Goal: Task Accomplishment & Management: Manage account settings

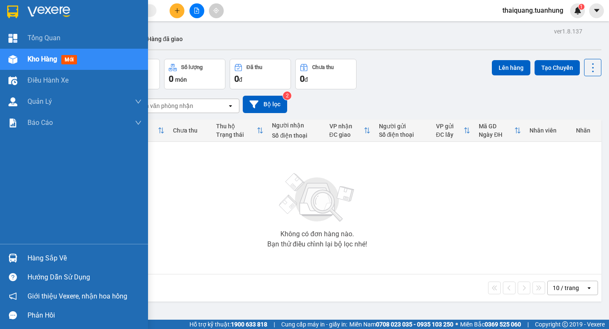
click at [38, 259] on div "Hàng sắp về" at bounding box center [84, 258] width 114 height 13
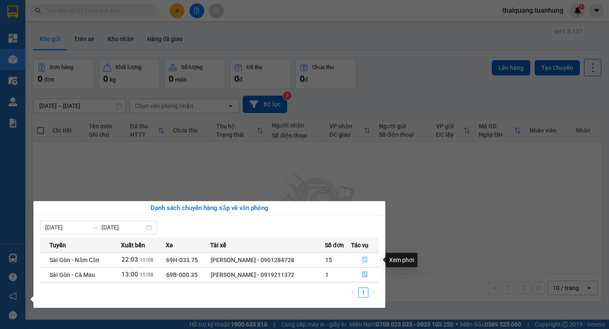
click at [368, 259] on icon "file-done" at bounding box center [365, 259] width 6 height 6
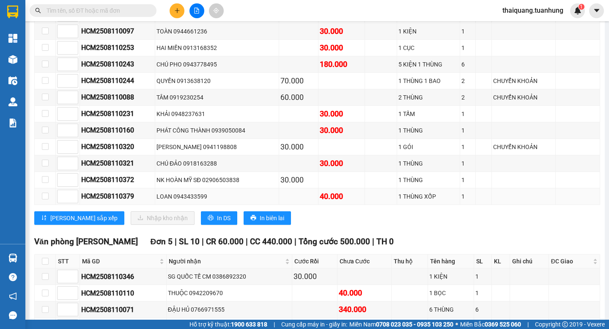
scroll to position [3892, 0]
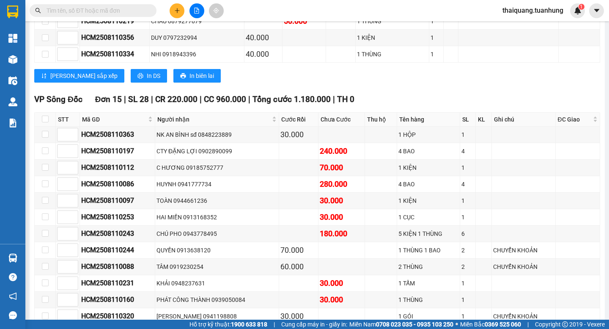
click at [343, 82] on div "[PERSON_NAME] sắp xếp In DS In biên lai" at bounding box center [317, 76] width 566 height 14
click at [218, 82] on div "[PERSON_NAME] sắp xếp In DS In biên lai" at bounding box center [317, 76] width 566 height 14
click at [219, 82] on div "[PERSON_NAME] sắp xếp In DS In biên lai" at bounding box center [317, 76] width 566 height 14
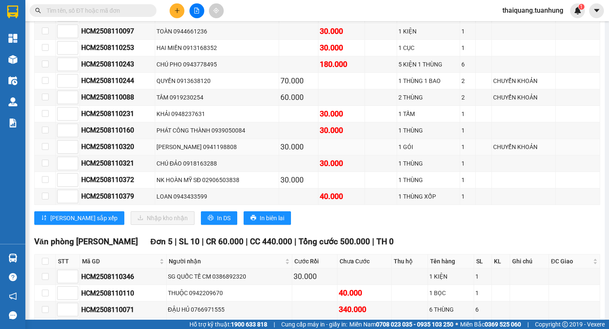
scroll to position [3976, 0]
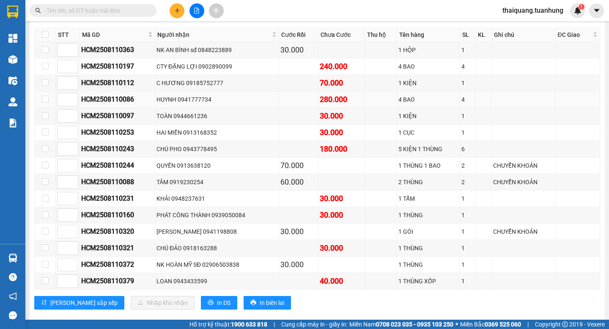
click at [210, 104] on div "HUYNH 0941777734" at bounding box center [217, 99] width 121 height 9
copy div "0941777734"
click at [83, 8] on input "text" at bounding box center [97, 10] width 100 height 9
paste input "0941777734"
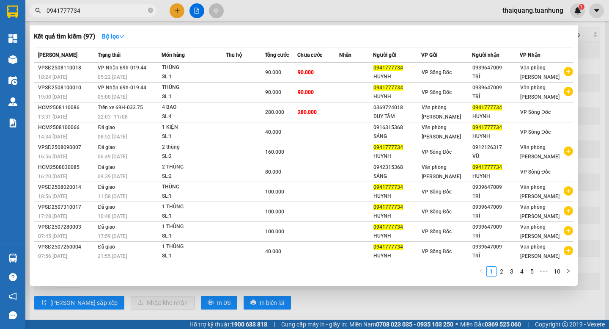
type input "0941777734"
click at [314, 12] on div at bounding box center [304, 164] width 609 height 329
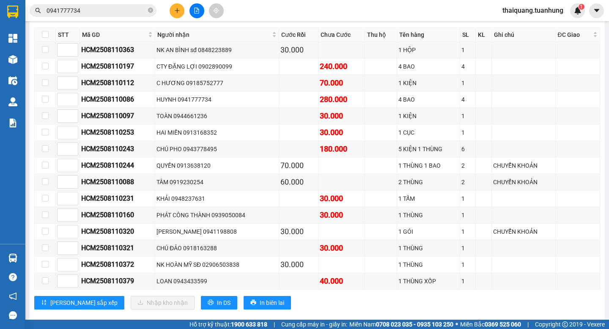
click at [94, 7] on input "0941777734" at bounding box center [97, 10] width 100 height 9
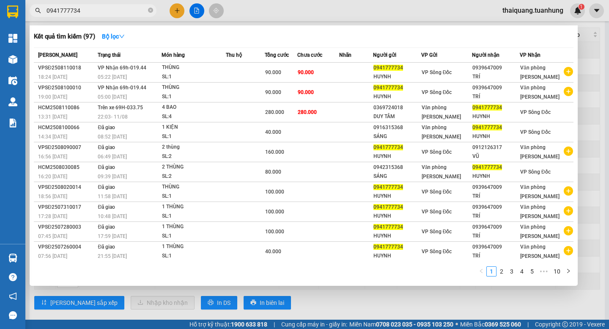
click at [433, 14] on div at bounding box center [304, 164] width 609 height 329
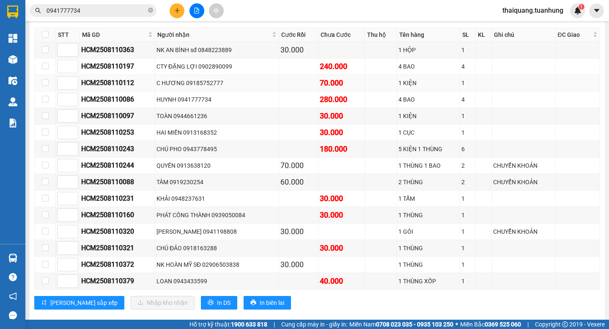
scroll to position [3892, 0]
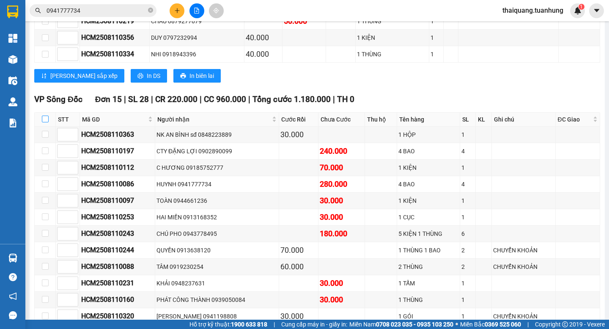
click at [43, 122] on input "checkbox" at bounding box center [45, 118] width 7 height 7
checkbox input "true"
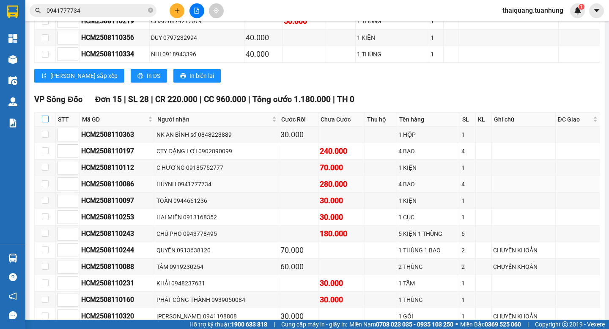
checkbox input "true"
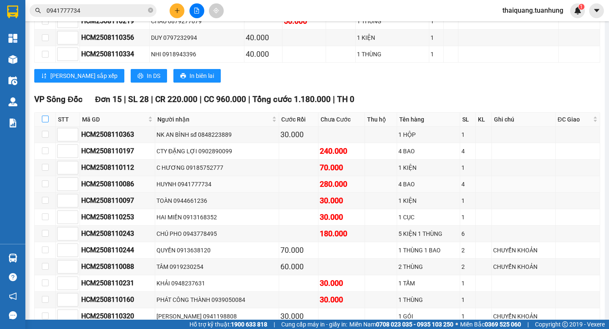
checkbox input "true"
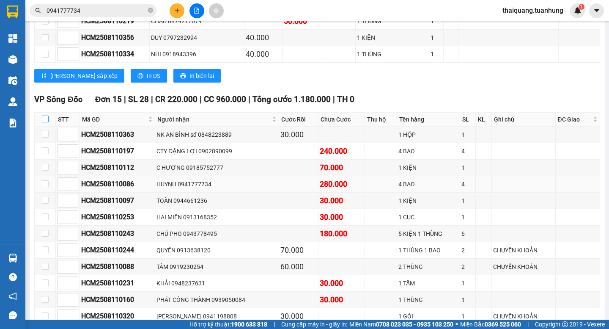
checkbox input "true"
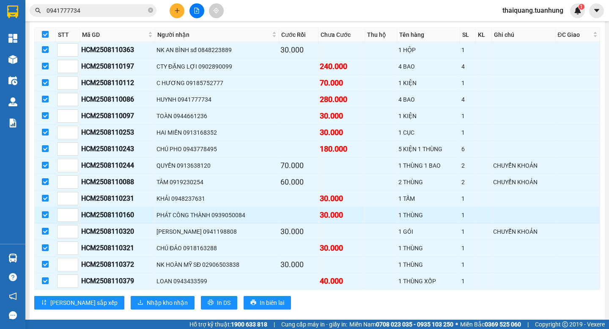
scroll to position [4061, 0]
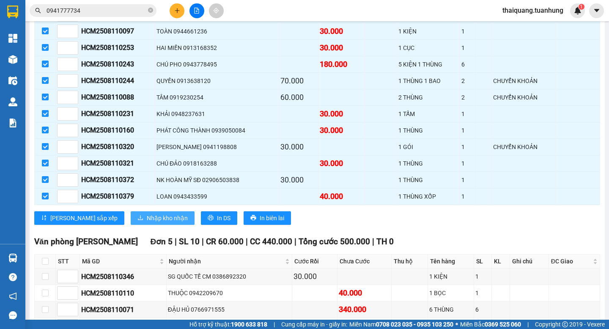
click at [147, 223] on span "Nhập kho nhận" at bounding box center [167, 217] width 41 height 9
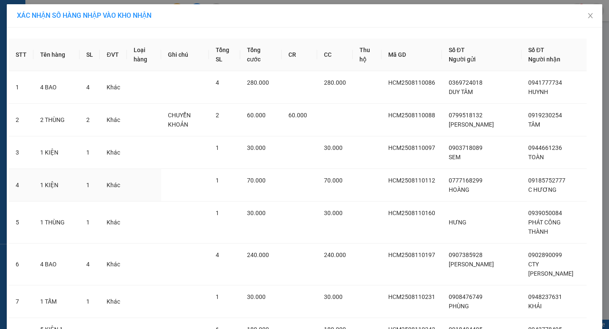
scroll to position [311, 0]
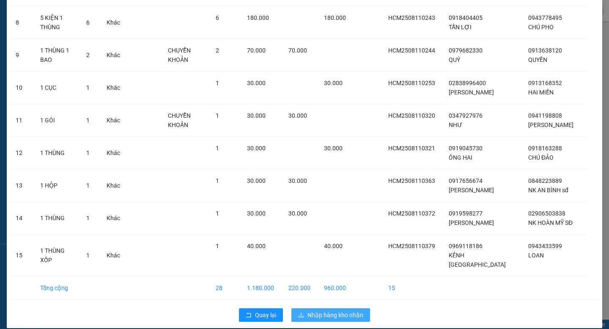
click at [335, 310] on span "Nhập hàng kho nhận" at bounding box center [336, 314] width 56 height 9
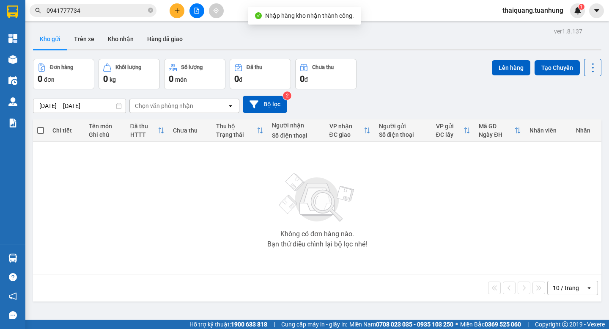
click at [410, 69] on div "Đơn hàng 0 đơn Khối lượng 0 kg Số lượng 0 món Đã thu 0 đ Chưa thu 0 đ Lên hàng …" at bounding box center [317, 74] width 569 height 30
click at [107, 38] on button "Kho nhận" at bounding box center [120, 39] width 39 height 20
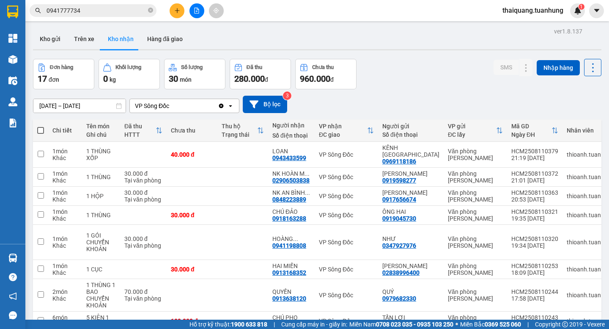
click at [392, 89] on div "[DATE] – [DATE] Press the down arrow key to interact with the calendar and sele…" at bounding box center [317, 104] width 569 height 30
click at [386, 78] on div "Đơn hàng 17 đơn Khối lượng 0 kg Số lượng 30 món Đã thu 280.000 đ Chưa thu 960.0…" at bounding box center [317, 74] width 569 height 30
click at [416, 62] on div "Đơn hàng 17 đơn Khối lượng 0 kg Số lượng 30 món Đã thu 280.000 đ Chưa thu 960.0…" at bounding box center [317, 74] width 569 height 30
click at [426, 72] on div "Đơn hàng 17 đơn Khối lượng 0 kg Số lượng 30 món Đã thu 280.000 đ Chưa thu 960.0…" at bounding box center [317, 74] width 569 height 30
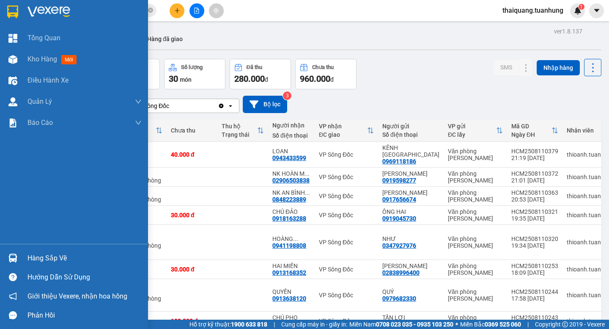
click at [42, 254] on div "Hàng sắp về" at bounding box center [84, 258] width 114 height 13
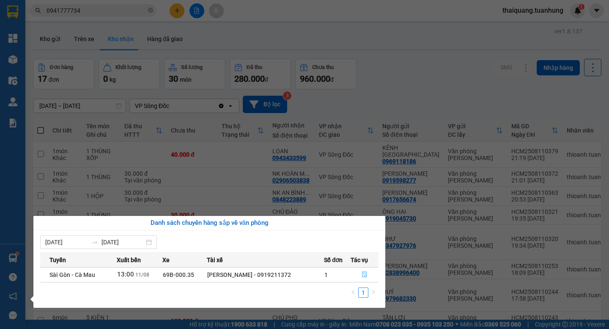
click at [365, 270] on button "button" at bounding box center [364, 275] width 27 height 14
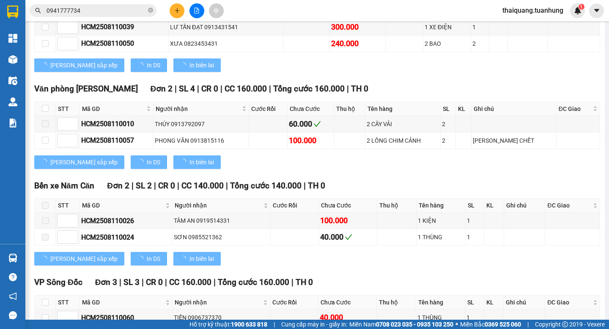
scroll to position [1526, 0]
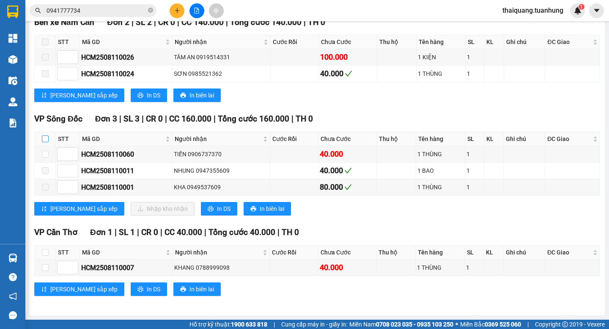
click at [46, 140] on input "checkbox" at bounding box center [45, 138] width 7 height 7
checkbox input "true"
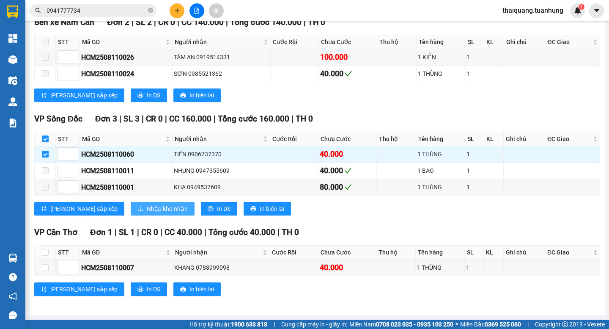
click at [147, 209] on span "Nhập kho nhận" at bounding box center [167, 208] width 41 height 9
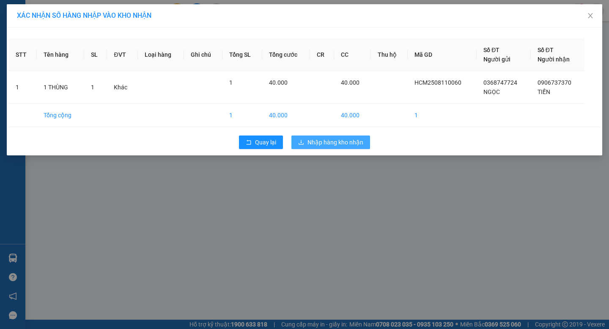
click at [334, 135] on button "Nhập hàng kho nhận" at bounding box center [330, 142] width 79 height 14
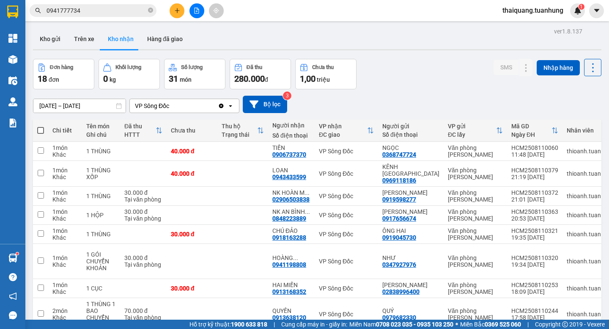
click at [110, 10] on input "0941777734" at bounding box center [97, 10] width 100 height 9
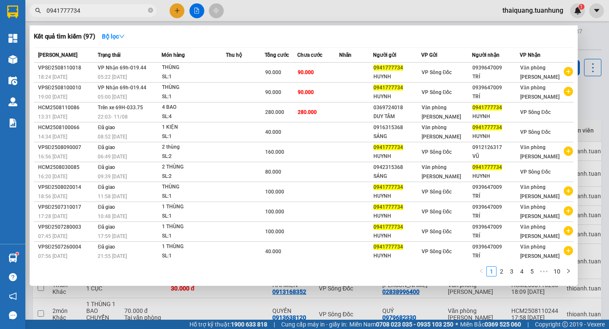
click at [110, 10] on input "0941777734" at bounding box center [97, 10] width 100 height 9
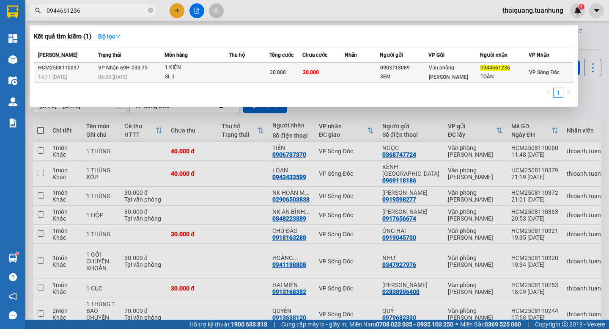
type input "0944661236"
click at [229, 72] on td "1 KIỆN SL: 1" at bounding box center [197, 73] width 64 height 20
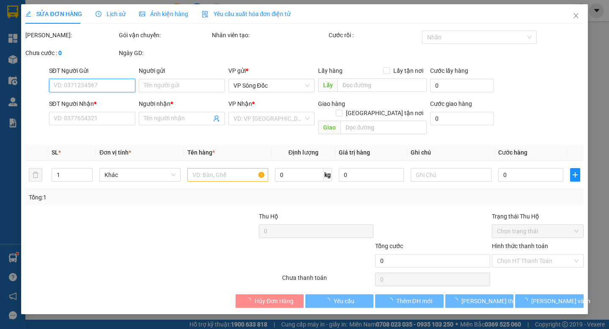
type input "0903718089"
type input "SEM"
type input "0944661236"
type input "TOÀN"
type input "30.000"
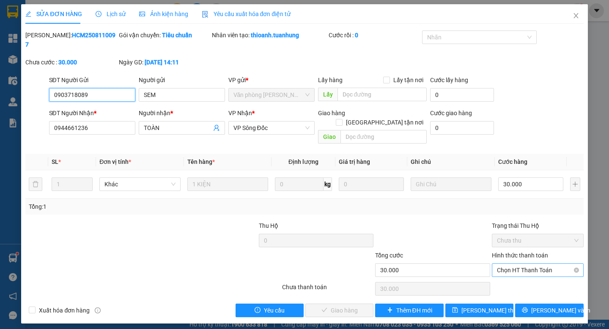
click at [515, 264] on span "Chọn HT Thanh Toán" at bounding box center [538, 270] width 82 height 13
click at [513, 267] on div "Tại văn phòng" at bounding box center [538, 268] width 82 height 9
type input "0"
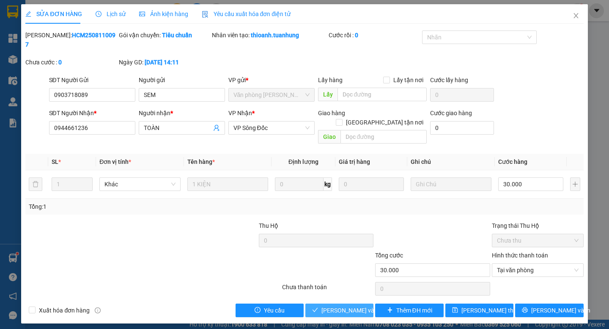
click at [325, 305] on span "[PERSON_NAME] và Giao hàng" at bounding box center [361, 309] width 81 height 9
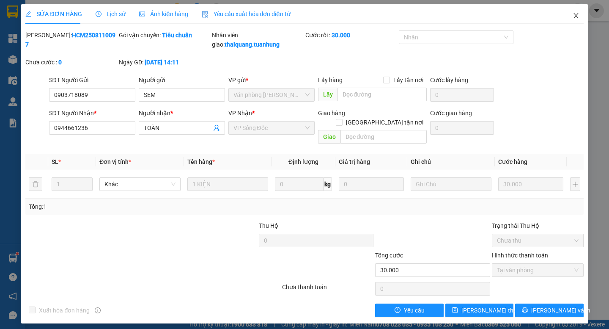
click at [576, 16] on icon "close" at bounding box center [576, 15] width 5 height 5
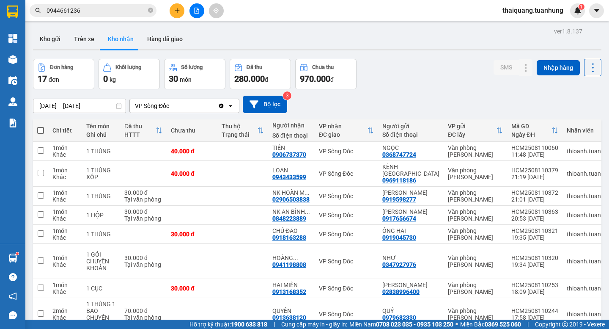
click at [404, 66] on div "Đơn hàng 17 đơn Khối lượng 0 kg Số lượng 30 món Đã thu 280.000 đ Chưa thu 970.0…" at bounding box center [317, 74] width 569 height 30
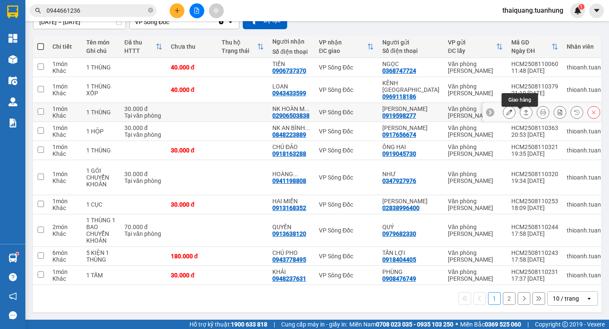
click at [523, 115] on icon at bounding box center [526, 112] width 6 height 6
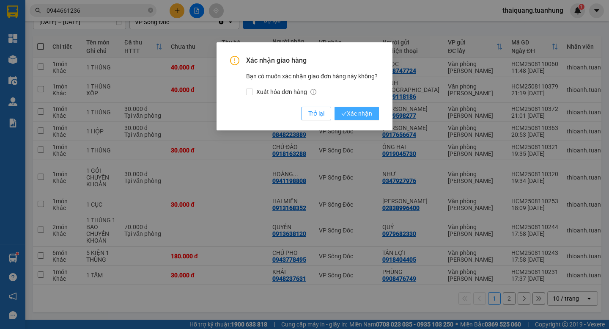
click at [374, 114] on button "Xác nhận" at bounding box center [357, 114] width 44 height 14
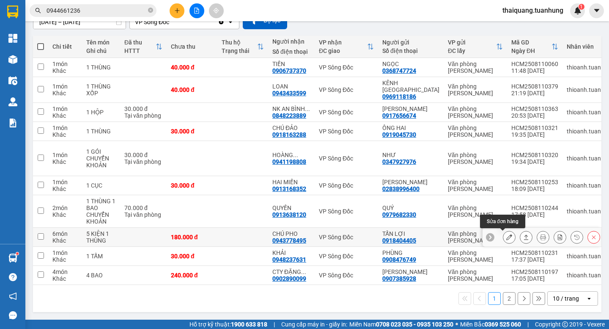
click at [503, 236] on button at bounding box center [509, 237] width 12 height 15
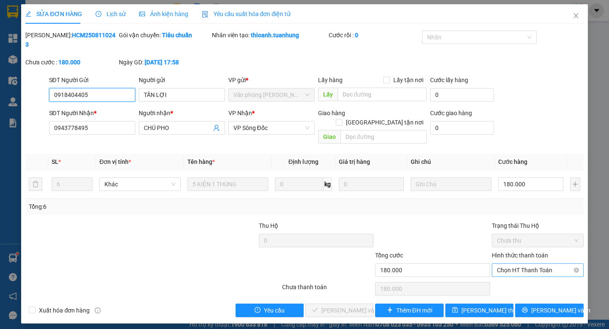
drag, startPoint x: 517, startPoint y: 252, endPoint x: 511, endPoint y: 254, distance: 6.7
click at [516, 264] on span "Chọn HT Thanh Toán" at bounding box center [538, 270] width 82 height 13
click at [511, 261] on div "Tại văn phòng" at bounding box center [538, 268] width 92 height 14
type input "0"
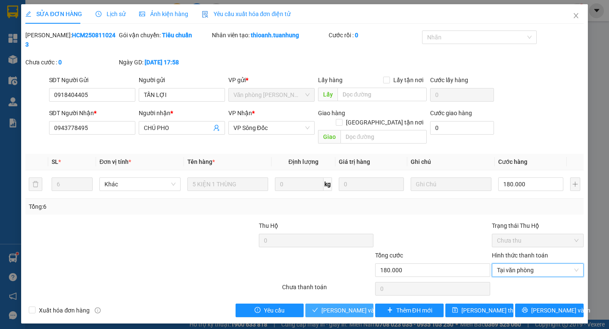
click at [353, 305] on span "[PERSON_NAME] và Giao hàng" at bounding box center [361, 309] width 81 height 9
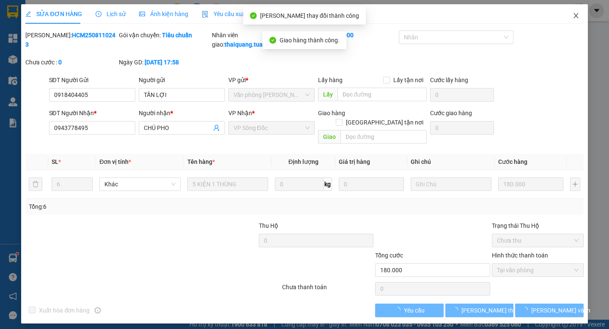
click at [578, 16] on icon "close" at bounding box center [576, 15] width 7 height 7
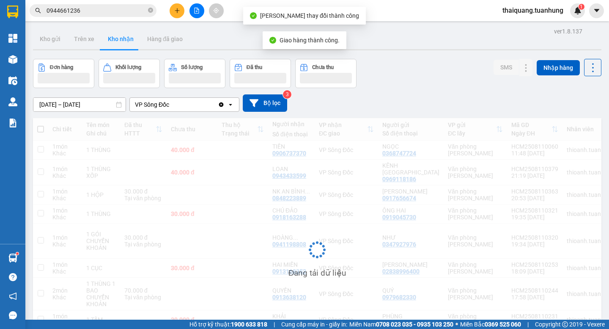
click at [424, 81] on div "Đơn hàng Khối lượng Số lượng Đã thu Chưa thu SMS Nhập hàng" at bounding box center [317, 73] width 569 height 29
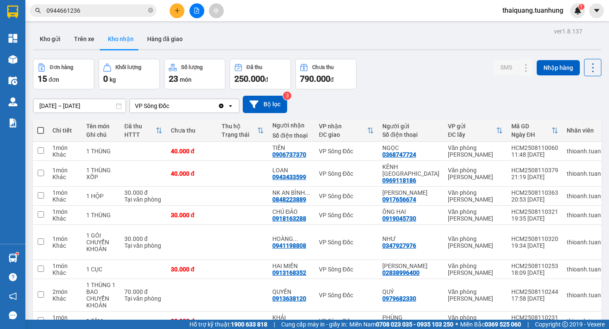
click at [425, 77] on div "Đơn hàng 15 đơn Khối lượng 0 kg Số lượng 23 món Đã thu 250.000 đ Chưa thu 790.0…" at bounding box center [317, 74] width 569 height 30
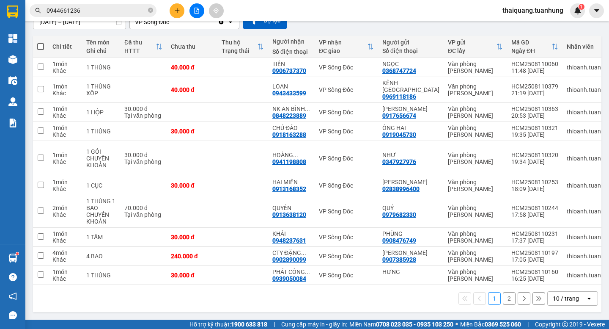
drag, startPoint x: 547, startPoint y: 299, endPoint x: 544, endPoint y: 296, distance: 4.8
click at [548, 299] on div "10 / trang" at bounding box center [567, 298] width 38 height 14
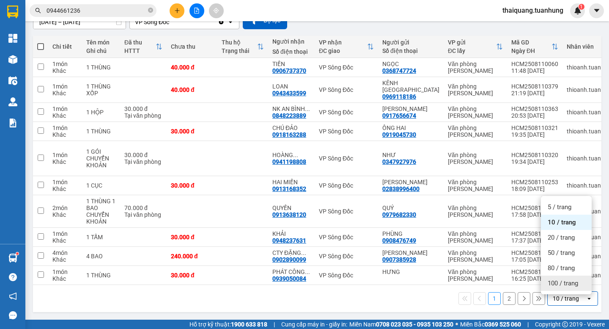
click at [549, 276] on div "100 / trang" at bounding box center [566, 282] width 51 height 15
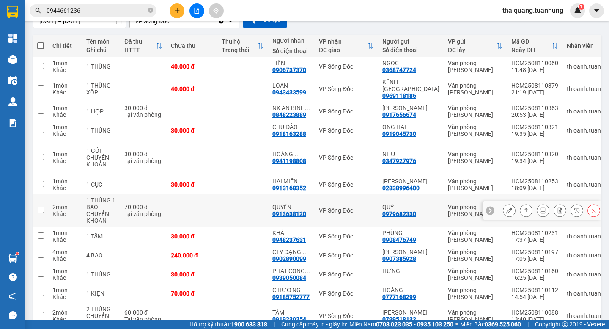
scroll to position [189, 0]
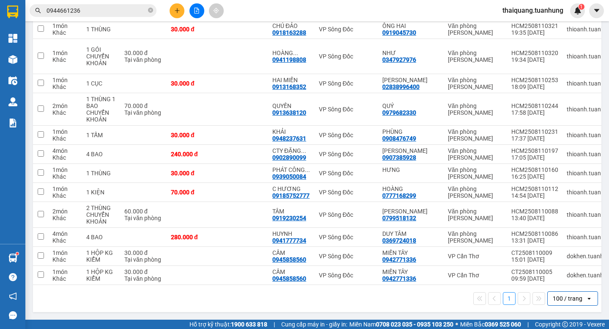
click at [300, 298] on div "1 100 / trang open" at bounding box center [317, 298] width 562 height 14
click at [320, 295] on div "1 100 / trang open" at bounding box center [317, 298] width 562 height 14
click at [349, 294] on div "1 100 / trang open" at bounding box center [317, 298] width 562 height 14
click at [366, 294] on div "1 100 / trang open" at bounding box center [317, 298] width 562 height 14
click at [383, 296] on div "1 100 / trang open" at bounding box center [317, 298] width 562 height 14
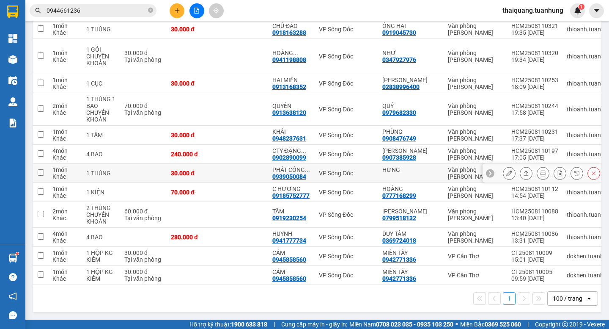
scroll to position [0, 0]
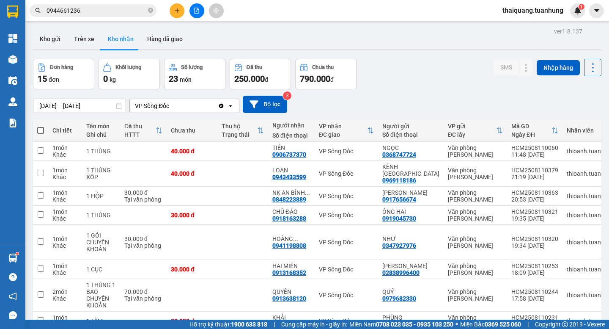
click at [410, 54] on div "ver 1.8.137 Kho gửi Trên xe Kho nhận Hàng đã giao Đơn hàng 15 đơn Khối lượng 0 …" at bounding box center [317, 262] width 575 height 475
click at [423, 89] on div "[DATE] – [DATE] Press the down arrow key to interact with the calendar and sele…" at bounding box center [317, 104] width 569 height 30
click at [426, 90] on div "[DATE] – [DATE] Press the down arrow key to interact with the calendar and sele…" at bounding box center [317, 104] width 569 height 30
click at [407, 79] on div "Đơn hàng 15 đơn Khối lượng 0 kg Số lượng 23 món Đã thu 250.000 đ Chưa thu 790.0…" at bounding box center [317, 74] width 569 height 30
click at [422, 83] on div "Đơn hàng 15 đơn Khối lượng 0 kg Số lượng 23 món Đã thu 250.000 đ Chưa thu 790.0…" at bounding box center [317, 74] width 569 height 30
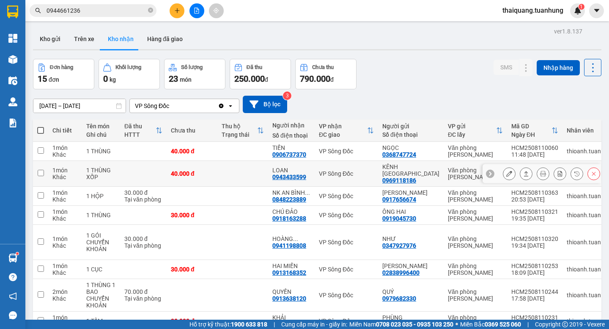
scroll to position [169, 0]
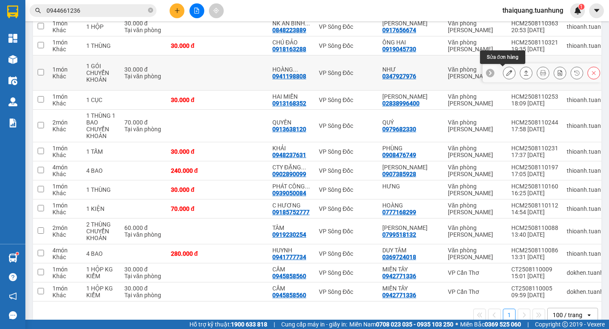
click at [506, 71] on button at bounding box center [509, 73] width 12 height 15
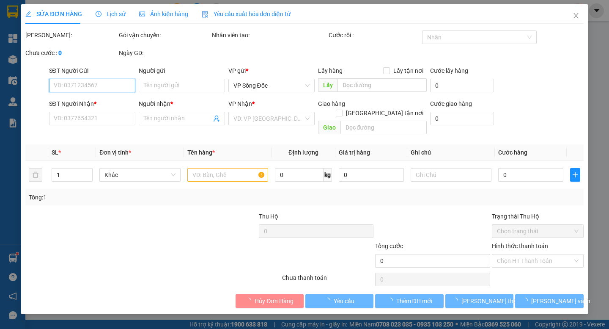
type input "0347927976"
type input "NHƯ"
type input "0941198808"
type input "[PERSON_NAME]"
type input "30.000"
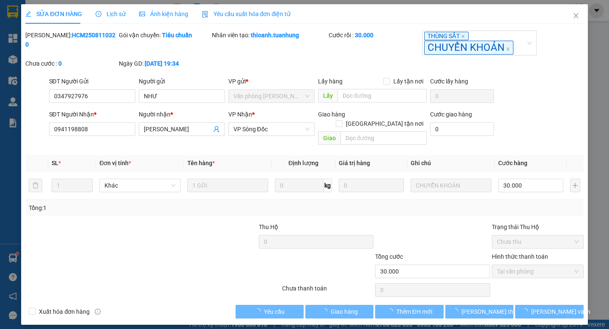
click at [139, 212] on div "Total Paid Fee 30.000 Total UnPaid Fee 0 Cash Collection Total Fee Mã ĐH: HCM25…" at bounding box center [304, 174] width 558 height 288
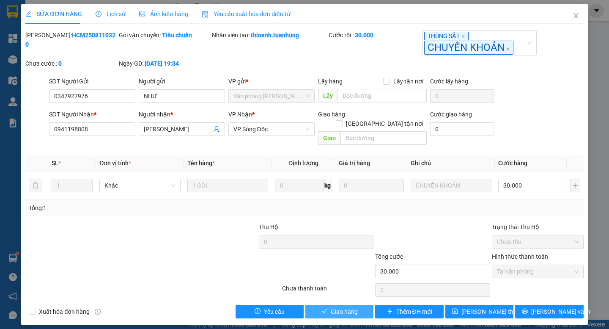
click at [354, 307] on span "Giao hàng" at bounding box center [344, 311] width 27 height 9
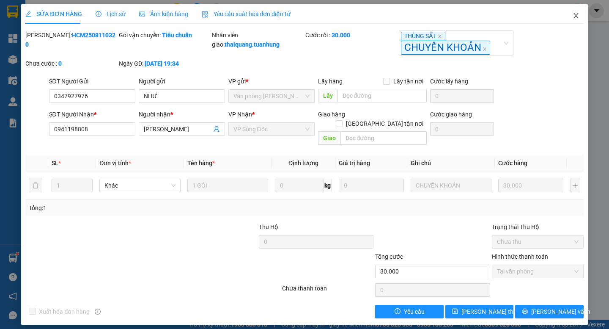
click at [578, 17] on icon "close" at bounding box center [576, 15] width 7 height 7
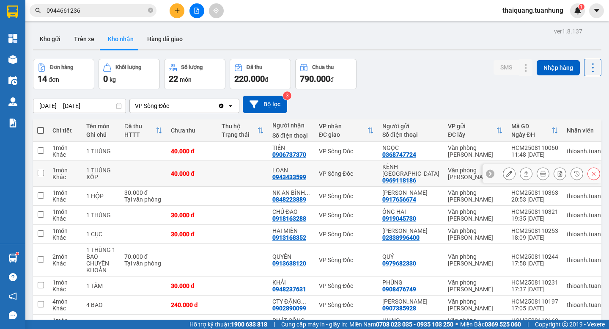
scroll to position [85, 0]
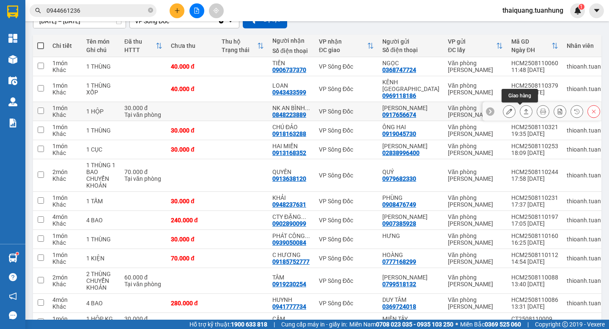
click at [524, 110] on icon at bounding box center [526, 111] width 5 height 5
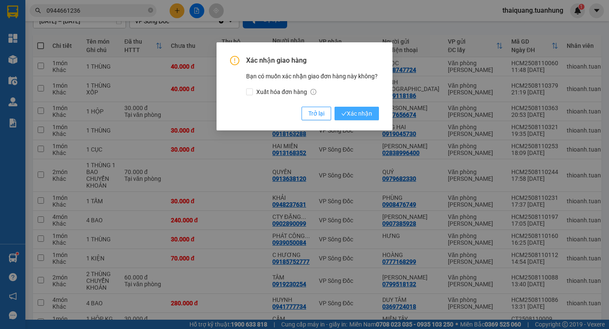
click at [360, 113] on span "Xác nhận" at bounding box center [356, 113] width 31 height 9
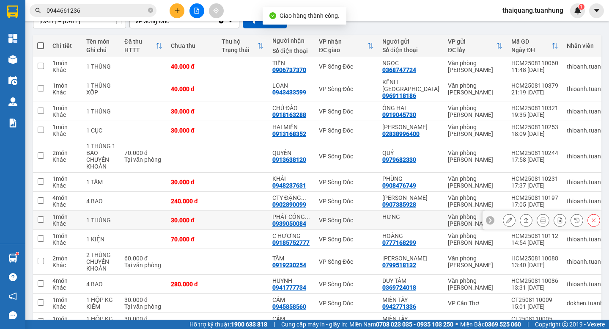
scroll to position [135, 0]
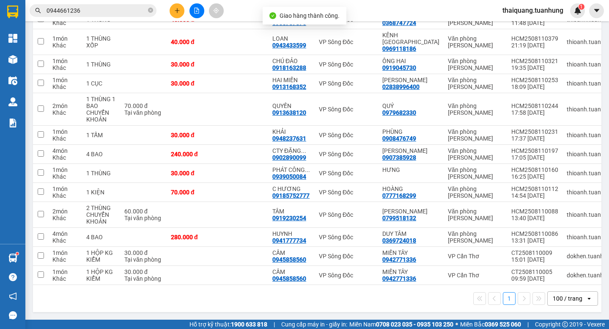
click at [322, 304] on div "1 100 / trang open" at bounding box center [317, 298] width 562 height 14
click at [523, 272] on icon at bounding box center [526, 275] width 6 height 6
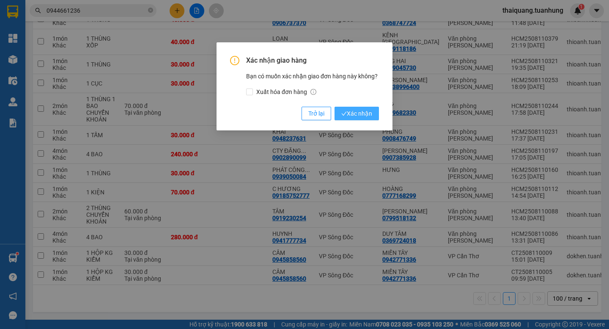
click at [354, 112] on span "Xác nhận" at bounding box center [356, 113] width 31 height 9
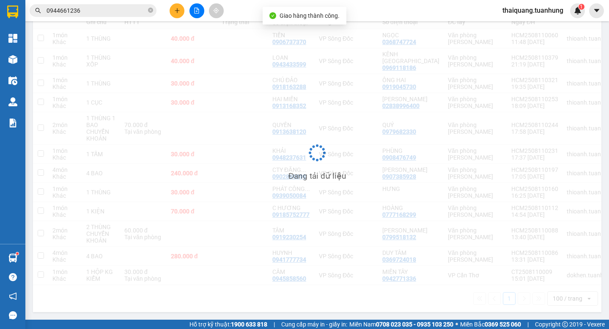
scroll to position [116, 0]
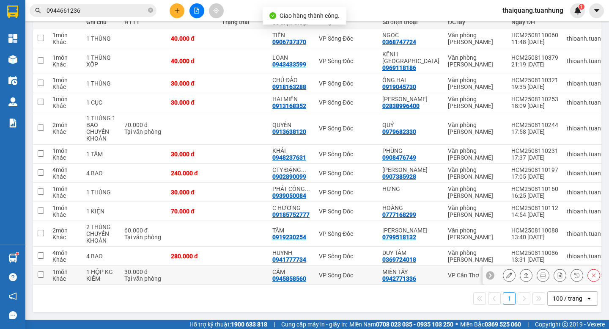
click at [520, 275] on button at bounding box center [526, 275] width 12 height 15
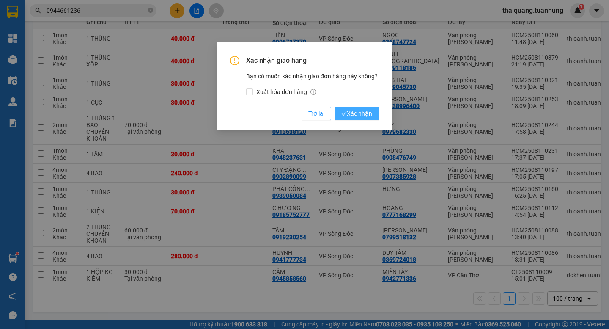
click at [355, 109] on span "Xác nhận" at bounding box center [356, 113] width 31 height 9
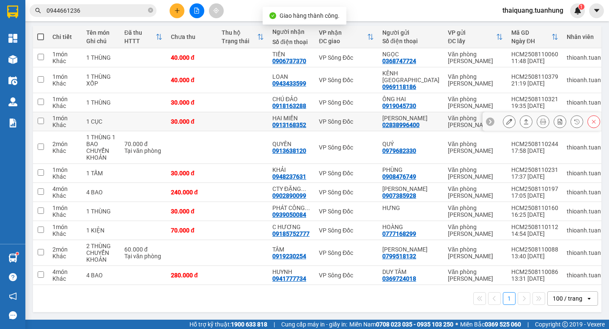
scroll to position [97, 0]
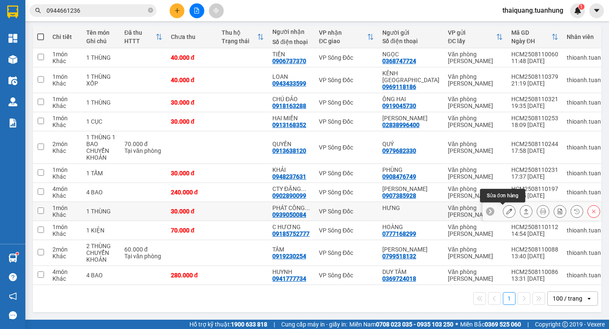
click at [506, 211] on icon at bounding box center [509, 211] width 6 height 6
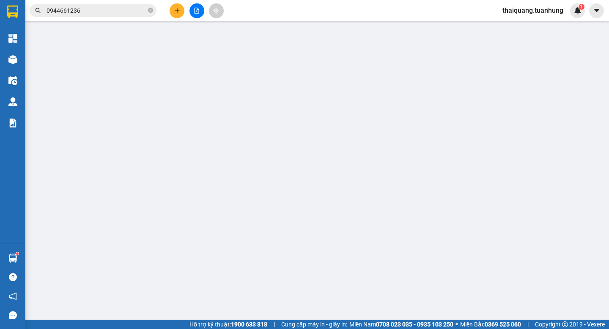
type input "HƯNG"
type input "0939050084"
type input "PHÁT CÔNG THÀNH"
type input "30.000"
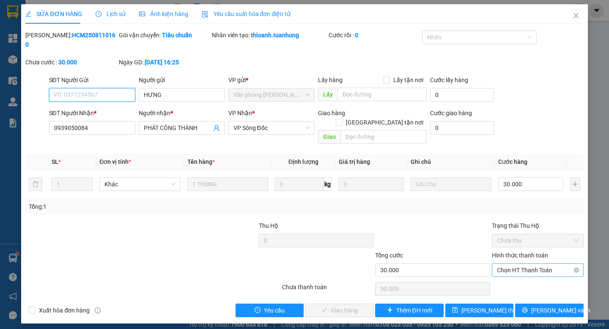
click at [537, 264] on span "Chọn HT Thanh Toán" at bounding box center [538, 270] width 82 height 13
drag, startPoint x: 525, startPoint y: 266, endPoint x: 464, endPoint y: 267, distance: 60.9
click at [525, 266] on div "Tại văn phòng" at bounding box center [538, 268] width 82 height 9
type input "0"
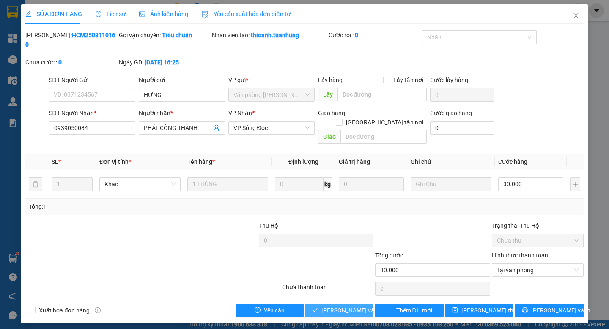
click at [339, 305] on span "[PERSON_NAME] và Giao hàng" at bounding box center [361, 309] width 81 height 9
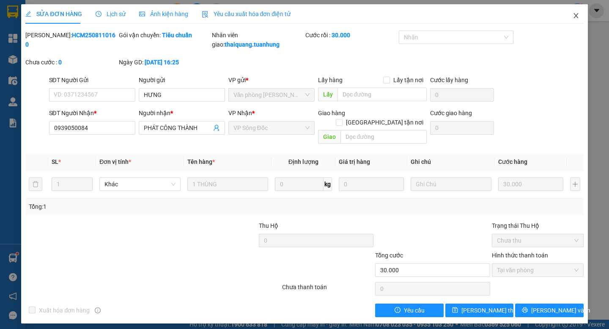
click at [573, 12] on span "Close" at bounding box center [576, 16] width 24 height 24
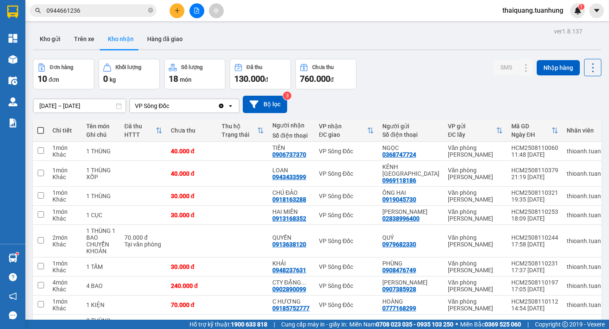
click at [399, 89] on div "[DATE] – [DATE] Press the down arrow key to interact with the calendar and sele…" at bounding box center [317, 104] width 569 height 30
click at [435, 74] on div "Đơn hàng 10 đơn Khối lượng 0 kg Số lượng 18 món Đã thu 130.000 đ Chưa thu 760.0…" at bounding box center [317, 74] width 569 height 30
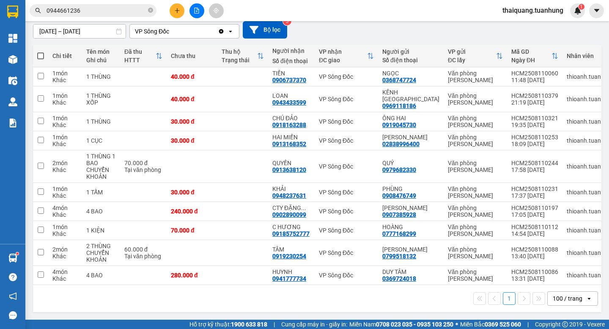
click at [335, 296] on div "1 100 / trang open" at bounding box center [317, 298] width 562 height 14
click at [407, 231] on div "0777168299" at bounding box center [399, 233] width 34 height 7
copy div "0777168299"
click at [118, 8] on input "0944661236" at bounding box center [97, 10] width 100 height 9
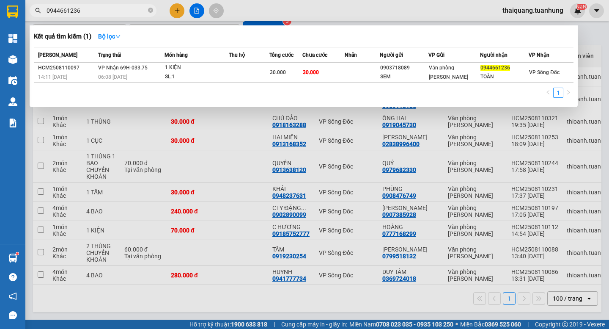
click at [118, 8] on input "0944661236" at bounding box center [97, 10] width 100 height 9
paste input "777168299"
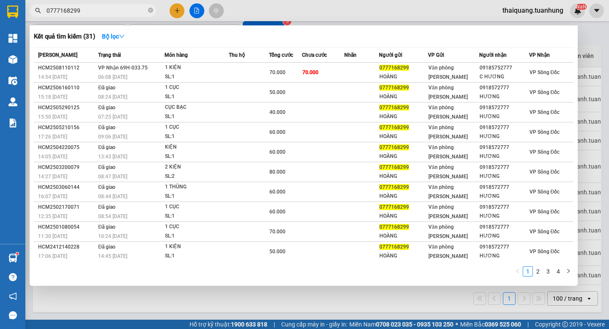
click at [357, 11] on div at bounding box center [304, 164] width 609 height 329
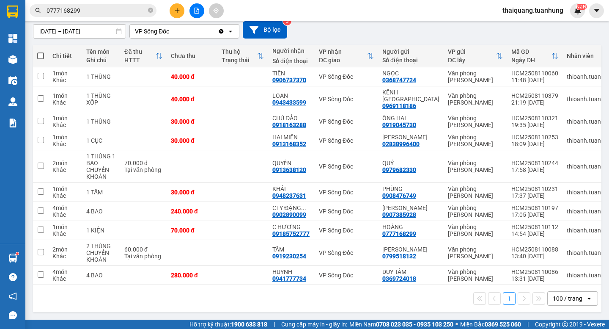
click at [301, 294] on div "1 100 / trang open" at bounding box center [317, 298] width 562 height 14
click at [287, 230] on div "09185752777" at bounding box center [290, 233] width 37 height 7
copy div "09185752777"
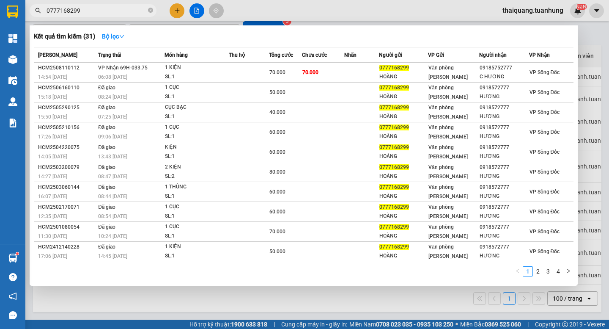
click at [86, 9] on input "0777168299" at bounding box center [97, 10] width 100 height 9
paste input "9185752777"
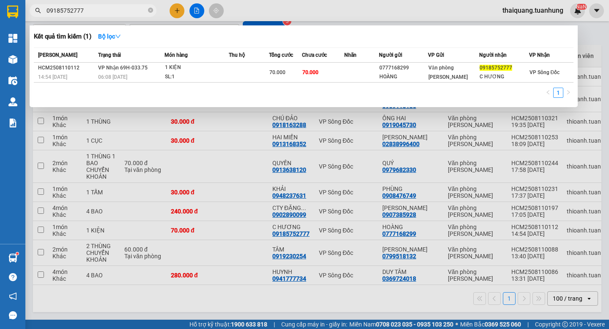
type input "09185752777"
click at [374, 13] on div at bounding box center [304, 164] width 609 height 329
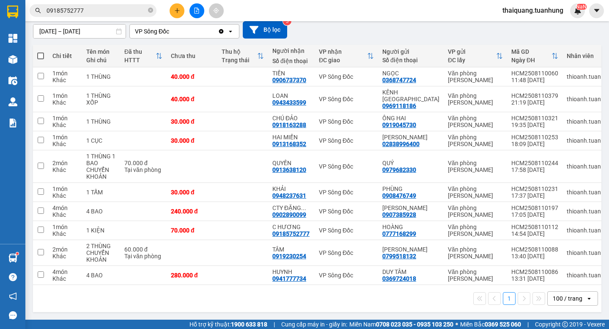
click at [358, 301] on div "1 100 / trang open" at bounding box center [317, 298] width 562 height 14
click at [339, 18] on div "Kết quả tìm kiếm ( 1 ) Bộ lọc Mã ĐH Trạng thái Món hàng Thu hộ Tổng cước Chưa c…" at bounding box center [304, 10] width 609 height 21
click at [426, 15] on div "Kết quả tìm kiếm ( 1 ) Bộ lọc Mã ĐH Trạng thái Món hàng Thu hộ Tổng cước Chưa c…" at bounding box center [304, 10] width 609 height 21
click at [506, 227] on icon at bounding box center [509, 230] width 6 height 6
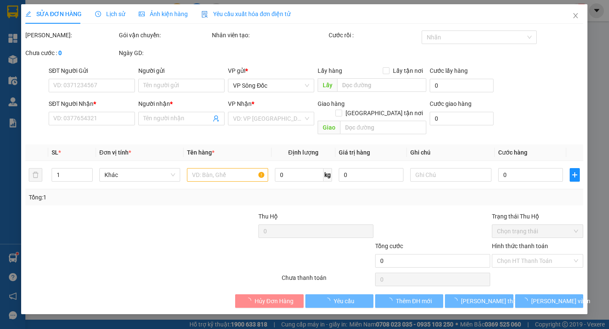
type input "0777168299"
type input "HOÀNG"
type input "09185752777"
type input "C HƯƠNG"
type input "70.000"
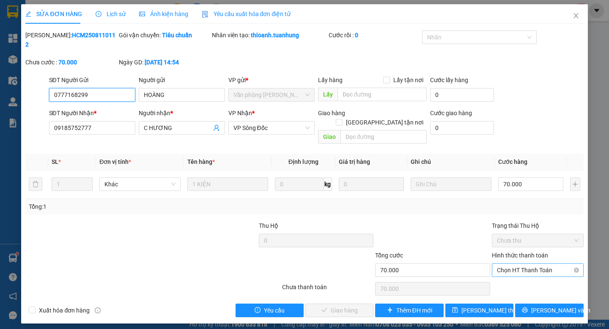
click at [517, 264] on span "Chọn HT Thanh Toán" at bounding box center [538, 270] width 82 height 13
click at [516, 267] on div "Tại văn phòng" at bounding box center [538, 268] width 82 height 9
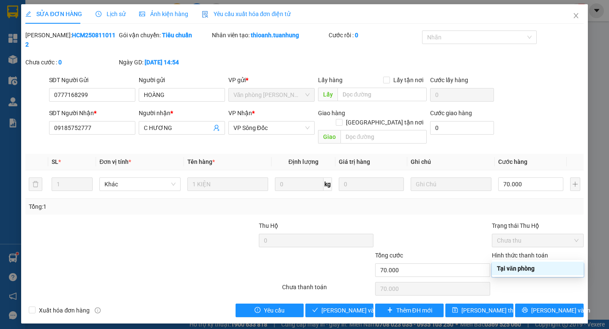
type input "0"
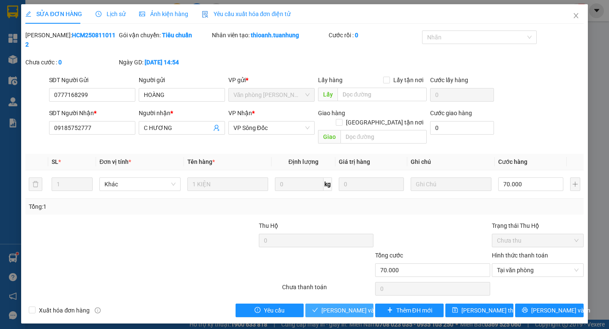
click at [332, 305] on span "[PERSON_NAME] và Giao hàng" at bounding box center [361, 309] width 81 height 9
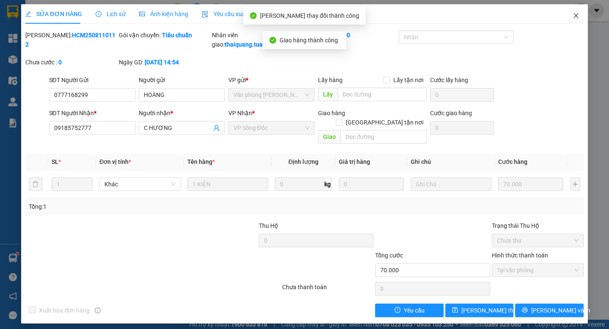
click at [577, 14] on icon "close" at bounding box center [576, 15] width 5 height 5
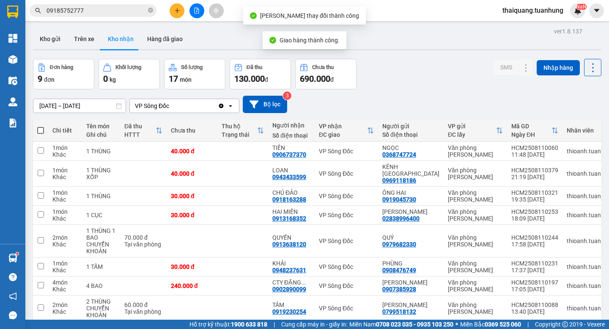
click at [422, 70] on div "Đơn hàng 9 đơn Khối lượng 0 kg Số lượng 17 món Đã thu 130.000 đ Chưa thu 690.00…" at bounding box center [317, 74] width 569 height 30
click at [412, 81] on div "Đơn hàng 9 đơn Khối lượng 0 kg Số lượng 17 món Đã thu 130.000 đ Chưa thu 690.00…" at bounding box center [317, 74] width 569 height 30
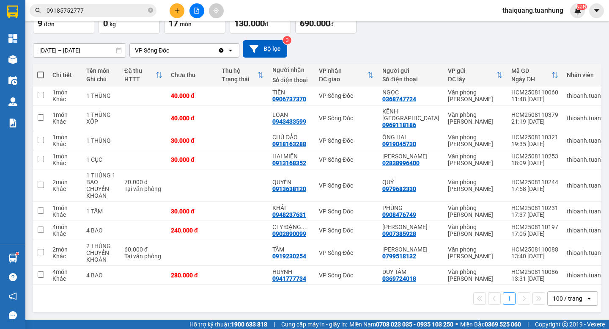
click at [433, 22] on div "Đơn hàng 9 đơn Khối lượng 0 kg Số lượng 17 món Đã thu 130.000 đ Chưa thu 690.00…" at bounding box center [317, 18] width 569 height 30
click at [418, 34] on div "[DATE] – [DATE] Press the down arrow key to interact with the calendar and sele…" at bounding box center [317, 49] width 569 height 30
click at [358, 310] on div "1 100 / trang open" at bounding box center [317, 298] width 569 height 27
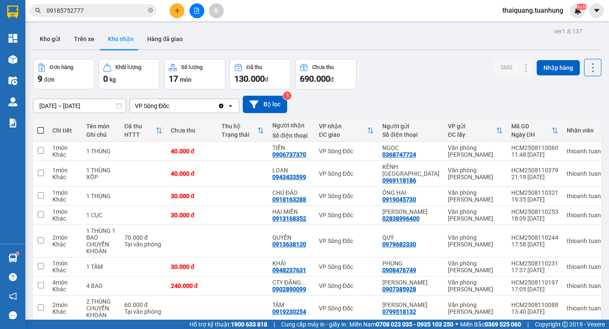
click at [104, 106] on input "[DATE] – [DATE]" at bounding box center [79, 106] width 92 height 14
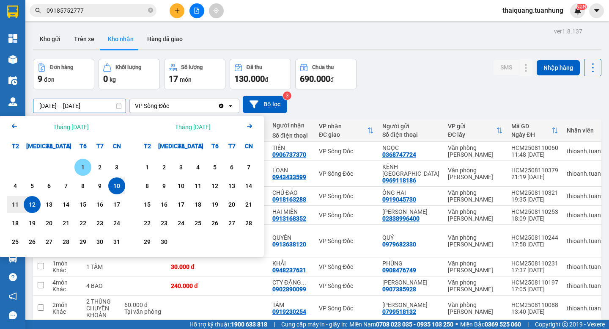
click at [85, 169] on div "1" at bounding box center [83, 167] width 12 height 10
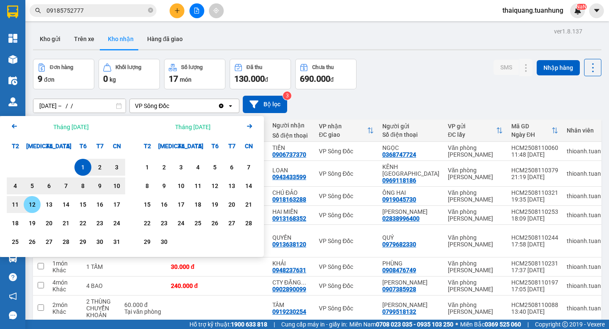
click at [35, 206] on div "12" at bounding box center [32, 204] width 12 height 10
type input "[DATE] – [DATE]"
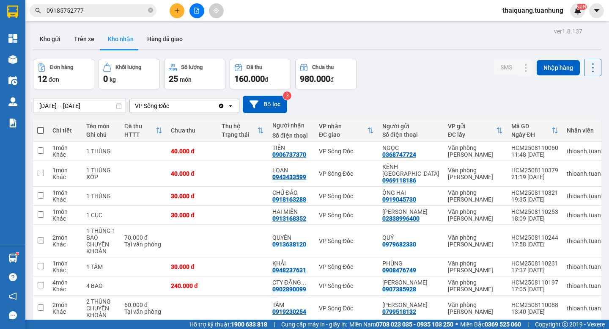
scroll to position [123, 0]
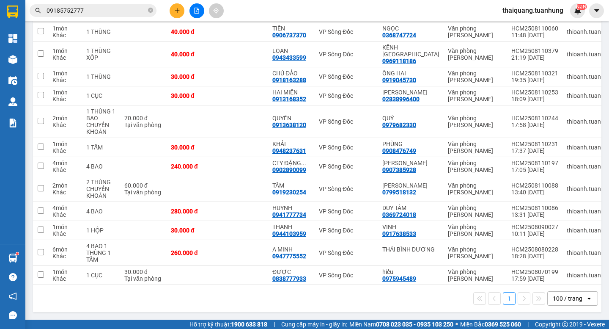
click at [319, 304] on div "1 100 / trang open" at bounding box center [317, 298] width 562 height 14
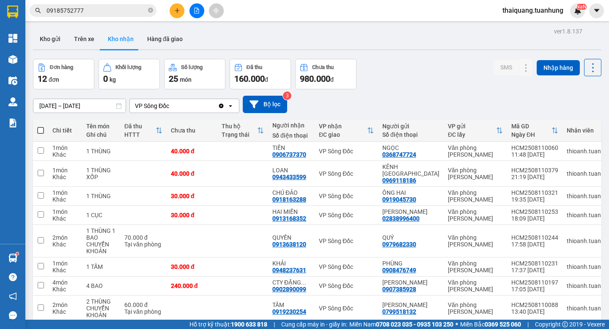
click at [448, 61] on div "Đơn hàng 12 đơn Khối lượng 0 kg Số lượng 25 món Đã thu 160.000 đ Chưa thu 980.0…" at bounding box center [317, 74] width 569 height 30
click at [424, 77] on div "Đơn hàng 12 đơn Khối lượng 0 kg Số lượng 25 món Đã thu 160.000 đ Chưa thu 980.0…" at bounding box center [317, 74] width 569 height 30
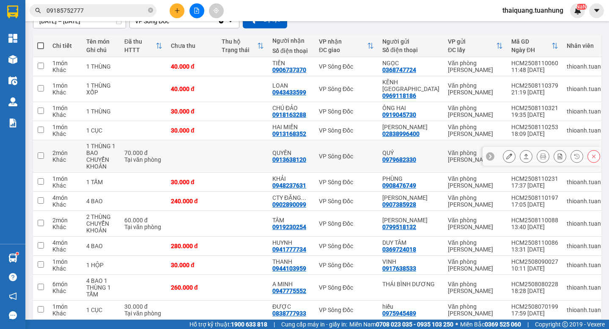
scroll to position [123, 0]
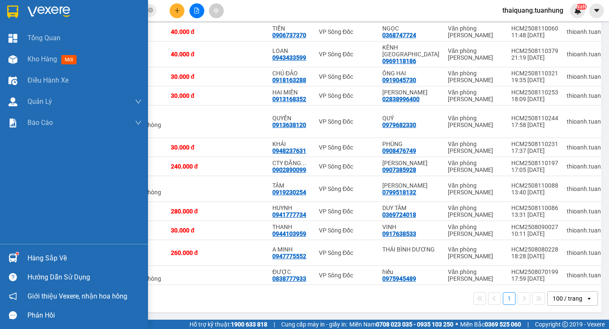
click at [45, 259] on div "Hàng sắp về" at bounding box center [84, 258] width 114 height 13
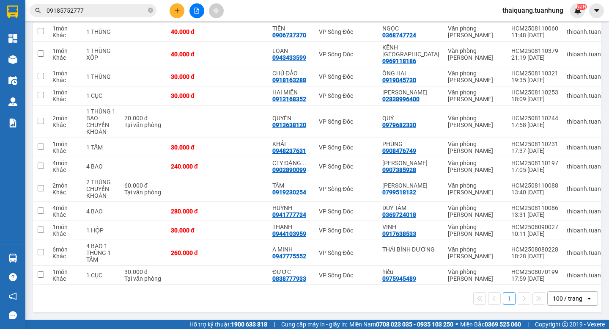
click at [433, 294] on section "Kết quả tìm kiếm ( 1 ) Bộ lọc Mã ĐH Trạng thái Món hàng Thu hộ Tổng cước Chưa c…" at bounding box center [304, 164] width 609 height 329
click at [345, 299] on div "1 100 / trang open" at bounding box center [317, 298] width 562 height 14
click at [302, 254] on div "0947775552" at bounding box center [289, 256] width 34 height 7
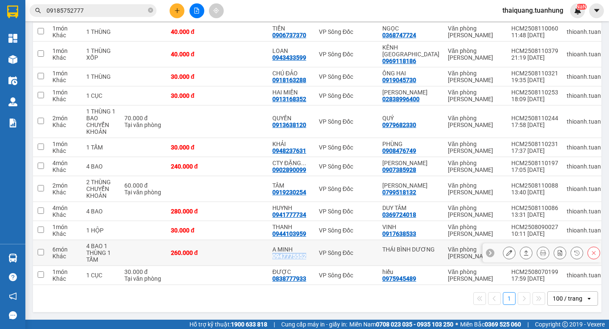
click at [302, 254] on div "0947775552" at bounding box center [289, 256] width 34 height 7
copy div "0947775552"
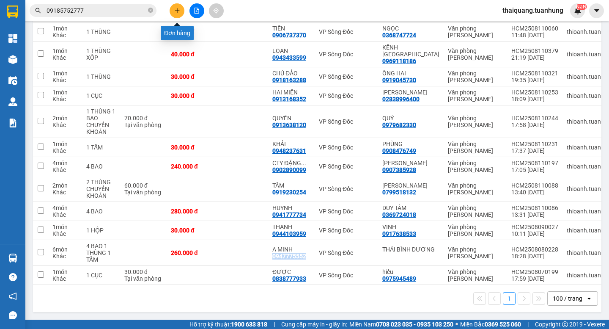
click at [182, 10] on button at bounding box center [177, 10] width 15 height 15
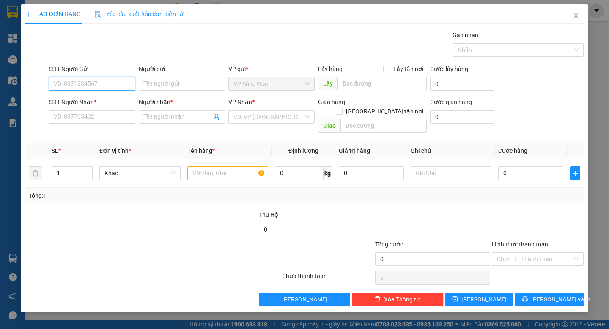
click at [110, 82] on input "SĐT Người Gửi" at bounding box center [92, 84] width 86 height 14
paste input "0947775552"
type input "0947775552"
click at [99, 99] on div "0947775552 - A MINH" at bounding box center [92, 100] width 76 height 9
type input "A MINH"
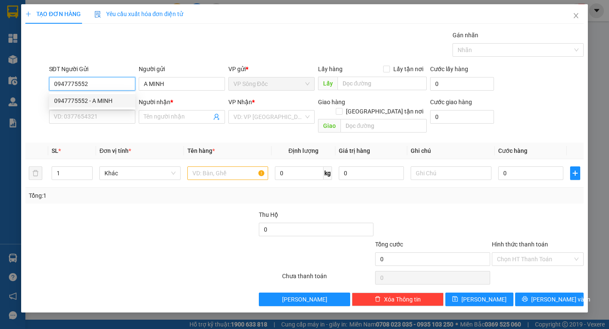
type input "0947775552"
click at [112, 124] on div "SĐT Người Nhận * VD: 0377654321" at bounding box center [92, 112] width 86 height 30
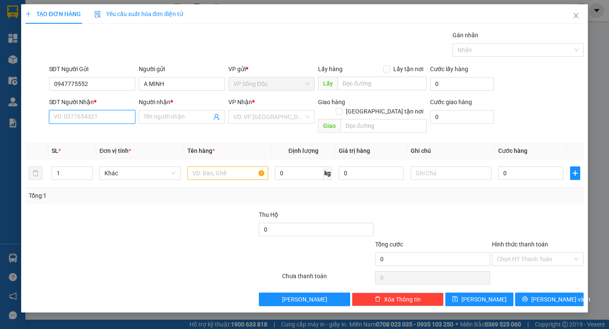
click at [112, 120] on input "SĐT Người Nhận *" at bounding box center [92, 117] width 86 height 14
type input "0907877865"
click at [166, 117] on input "Người nhận *" at bounding box center [178, 116] width 68 height 9
click at [166, 117] on input "ngân" at bounding box center [178, 116] width 68 height 9
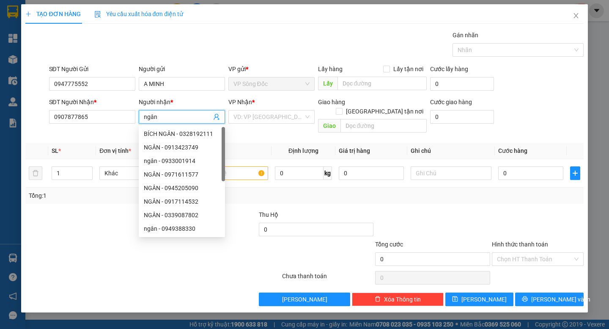
click at [166, 117] on input "ngân" at bounding box center [178, 116] width 68 height 9
type input "NGÂN"
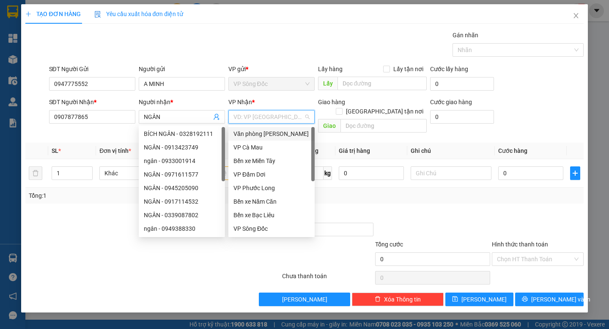
click at [287, 120] on input "search" at bounding box center [269, 116] width 70 height 13
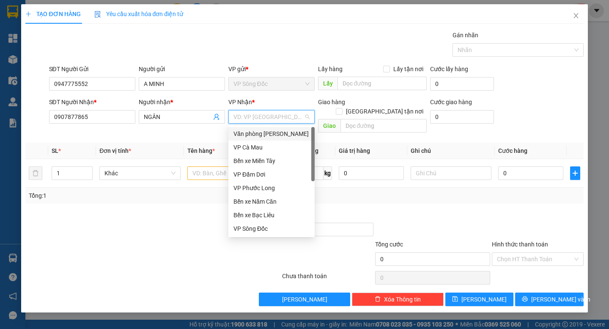
click at [264, 137] on div "Văn phòng [PERSON_NAME]" at bounding box center [272, 133] width 76 height 9
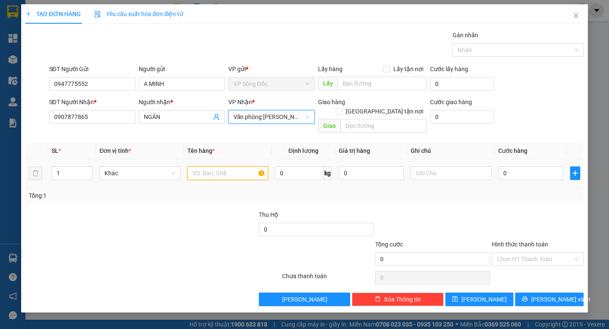
click at [210, 169] on input "text" at bounding box center [227, 173] width 81 height 14
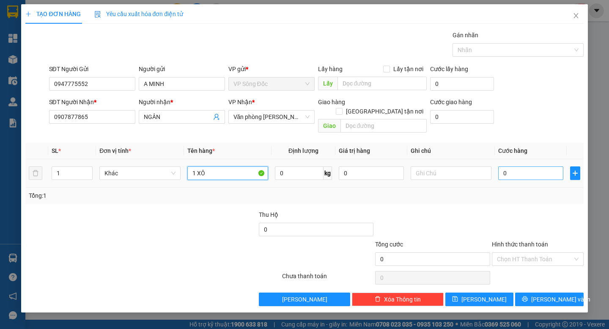
type input "1 XÔ"
click at [534, 168] on input "0" at bounding box center [530, 173] width 65 height 14
type input "3"
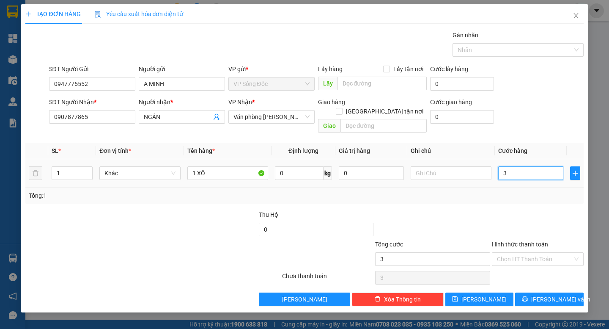
type input "30"
type input "300"
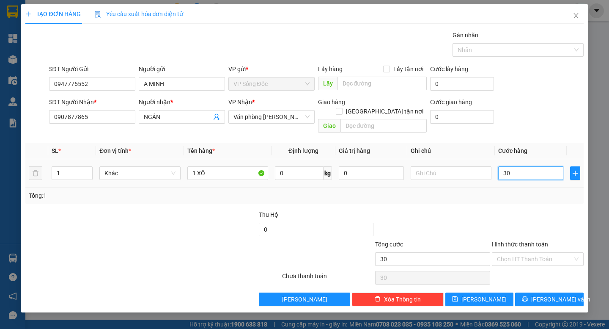
type input "300"
type input "3.000"
type input "30.000"
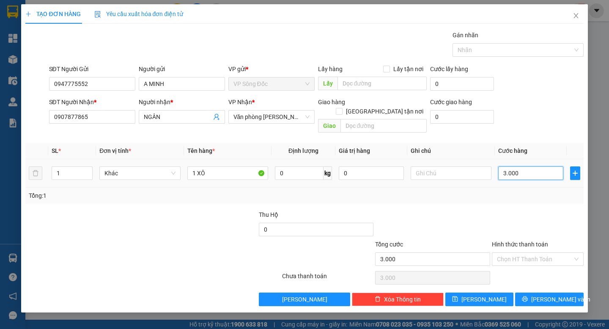
type input "30.000"
click at [520, 191] on div "Tổng: 1" at bounding box center [304, 195] width 551 height 9
click at [535, 253] on input "Hình thức thanh toán" at bounding box center [535, 259] width 76 height 13
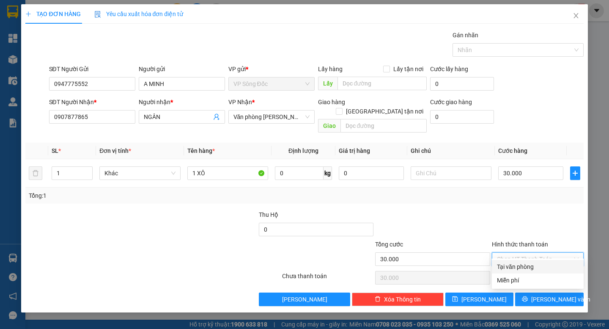
click at [529, 270] on div "Tại văn phòng" at bounding box center [538, 266] width 82 height 9
type input "0"
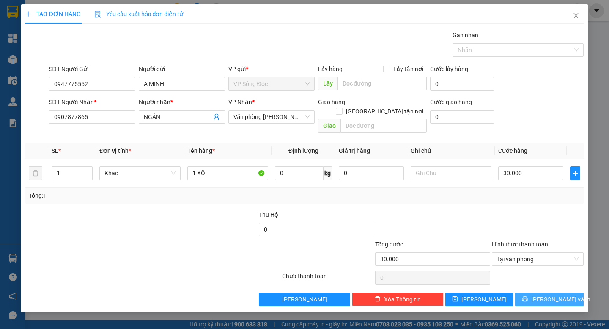
click at [528, 296] on icon "printer" at bounding box center [525, 299] width 6 height 6
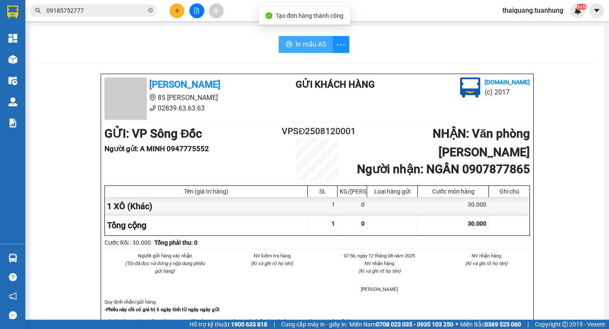
click at [306, 38] on button "In mẫu A5" at bounding box center [306, 44] width 54 height 17
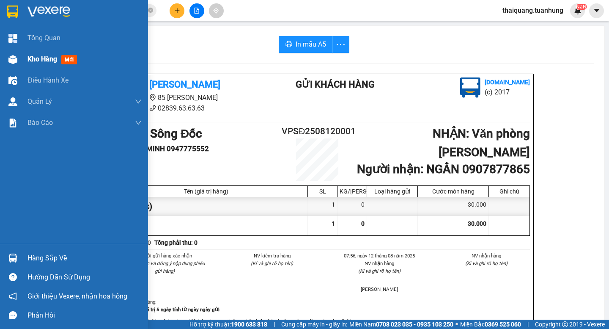
click at [31, 58] on span "Kho hàng" at bounding box center [42, 59] width 30 height 8
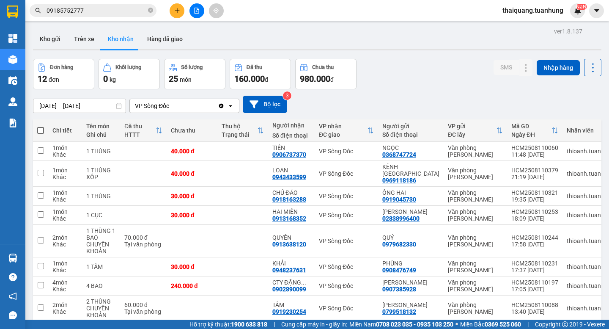
click at [421, 88] on div "Đơn hàng 12 đơn Khối lượng 0 kg Số lượng 25 món Đã thu 160.000 đ Chưa thu 980.0…" at bounding box center [317, 74] width 569 height 30
click at [69, 110] on div "ver 1.8.137 Kho gửi Trên xe Kho nhận Hàng đã giao Đơn hàng 12 đơn Khối lượng 0 …" at bounding box center [317, 229] width 575 height 409
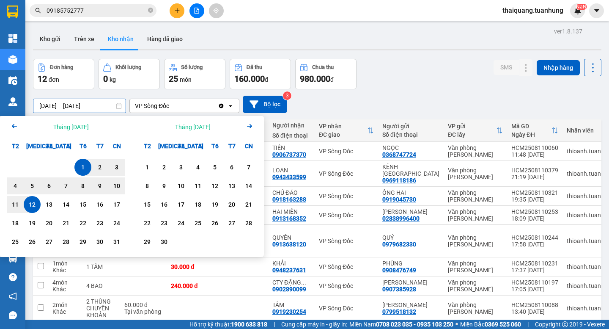
click at [12, 128] on icon "Arrow Left" at bounding box center [14, 126] width 10 height 10
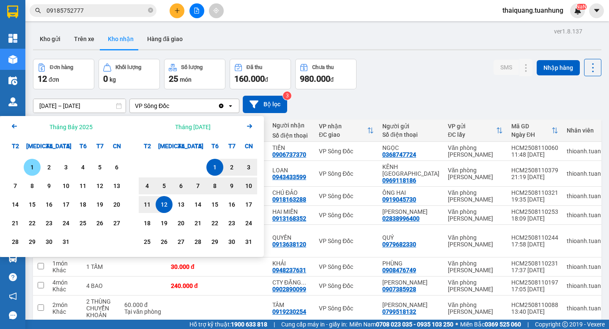
click at [35, 166] on div "1" at bounding box center [32, 167] width 12 height 10
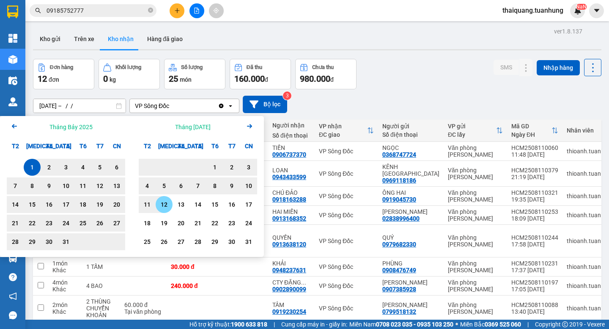
click at [162, 205] on div "12" at bounding box center [164, 204] width 12 height 10
type input "[DATE] – [DATE]"
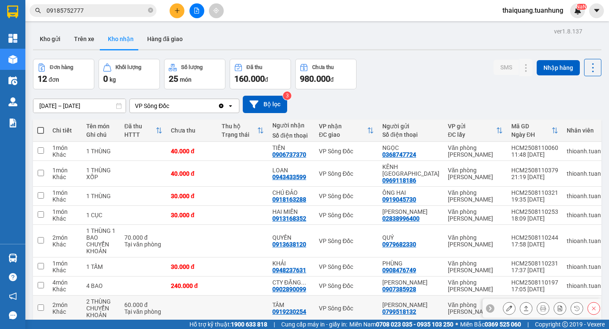
scroll to position [123, 0]
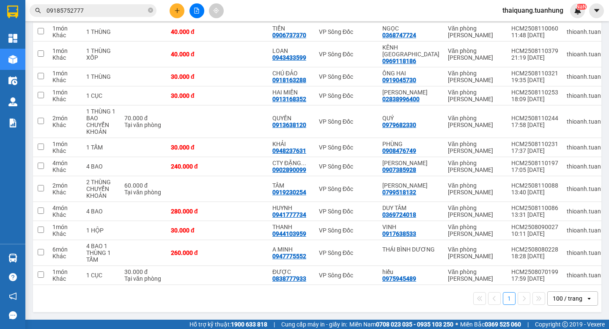
click at [304, 308] on div "1 100 / trang open" at bounding box center [317, 298] width 569 height 27
click at [301, 303] on div "1 100 / trang open" at bounding box center [317, 298] width 562 height 14
click at [506, 250] on icon at bounding box center [509, 253] width 6 height 6
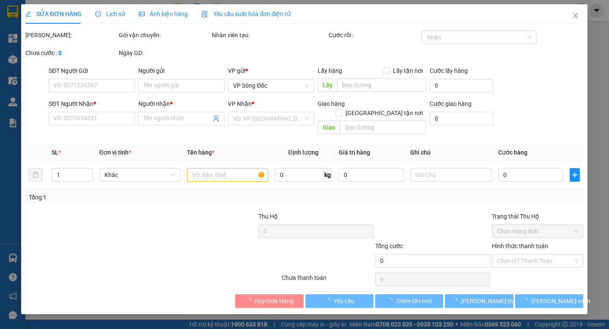
type input "THÁI BÌNH DƯƠNG"
type input "0947775552"
type input "A MINH"
type input "260.000"
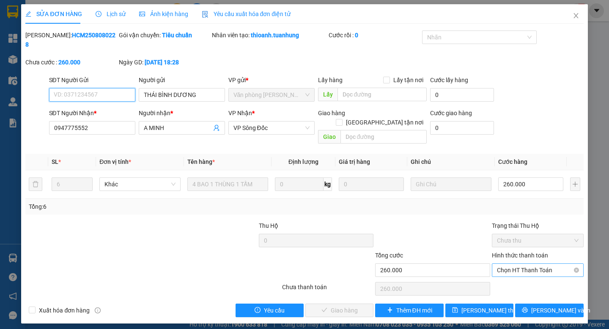
click at [531, 264] on span "Chọn HT Thanh Toán" at bounding box center [538, 270] width 82 height 13
drag, startPoint x: 522, startPoint y: 265, endPoint x: 368, endPoint y: 288, distance: 155.7
click at [522, 265] on div "Tại văn phòng" at bounding box center [538, 268] width 82 height 9
type input "0"
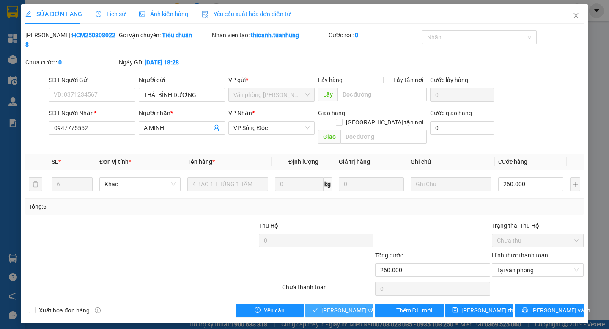
click at [335, 305] on span "[PERSON_NAME] và Giao hàng" at bounding box center [361, 309] width 81 height 9
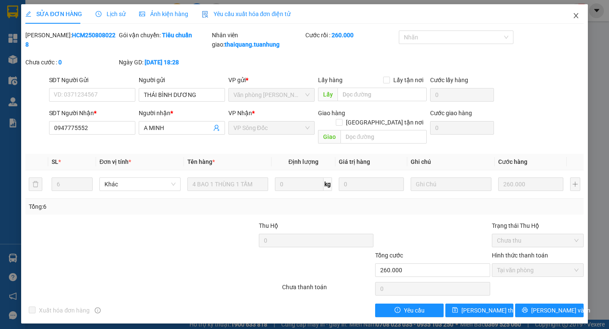
click at [578, 15] on icon "close" at bounding box center [576, 15] width 7 height 7
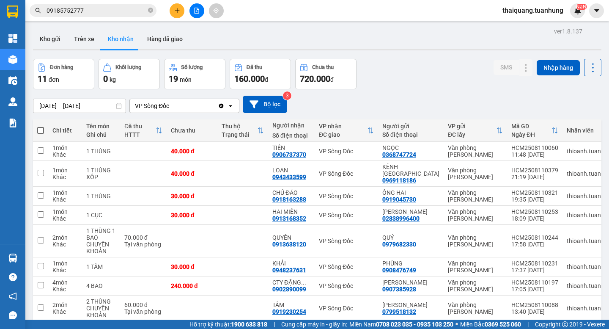
click at [406, 88] on div "Đơn hàng 11 đơn Khối lượng 0 kg Số lượng 19 món Đã thu 160.000 đ Chưa thu 720.0…" at bounding box center [317, 74] width 569 height 30
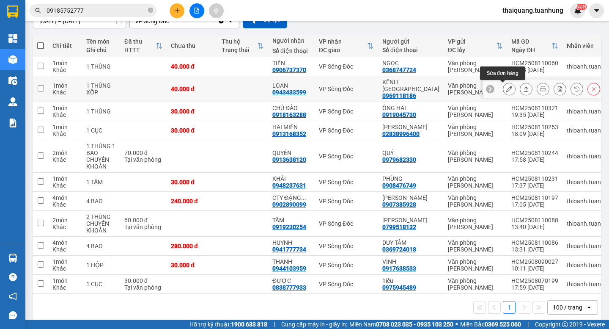
click at [506, 90] on icon at bounding box center [509, 89] width 6 height 6
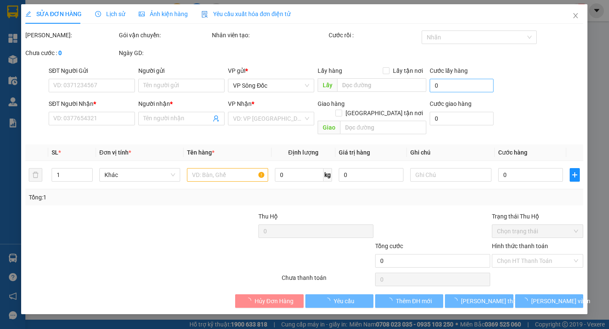
type input "0969118186"
type input "KÊNH [GEOGRAPHIC_DATA]"
type input "0943433599"
type input "LOAN"
type input "40.000"
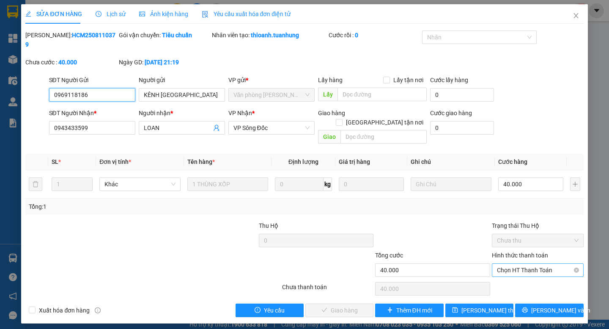
click at [518, 264] on span "Chọn HT Thanh Toán" at bounding box center [538, 270] width 82 height 13
click at [518, 264] on div "Tại văn phòng" at bounding box center [538, 268] width 82 height 9
type input "0"
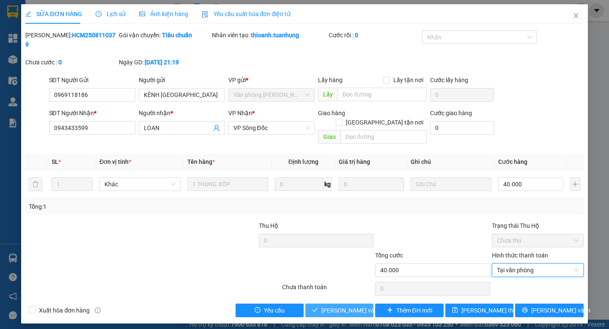
click at [353, 305] on span "[PERSON_NAME] và Giao hàng" at bounding box center [361, 309] width 81 height 9
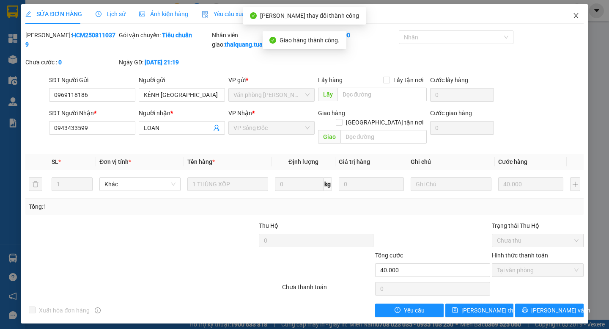
click at [579, 14] on icon "close" at bounding box center [576, 15] width 7 height 7
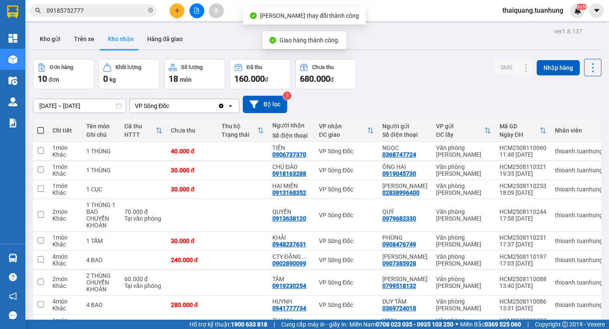
click at [438, 63] on div "Đơn hàng 10 đơn Khối lượng 0 kg Số lượng 18 món Đã thu 160.000 đ Chưa thu 680.0…" at bounding box center [317, 74] width 569 height 30
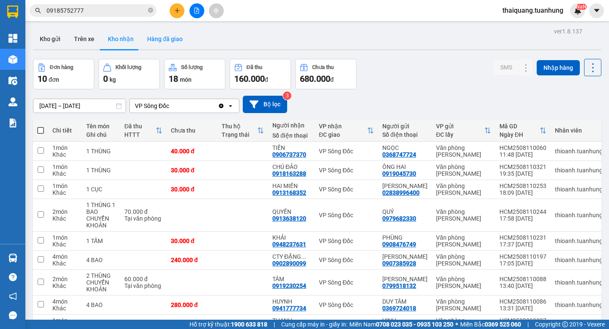
click at [170, 37] on button "Hàng đã giao" at bounding box center [164, 39] width 49 height 20
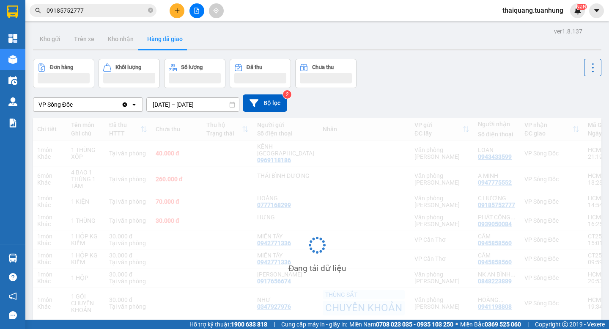
click at [432, 77] on div "Đơn hàng Khối lượng Số lượng Đã thu Chưa thu" at bounding box center [317, 73] width 569 height 29
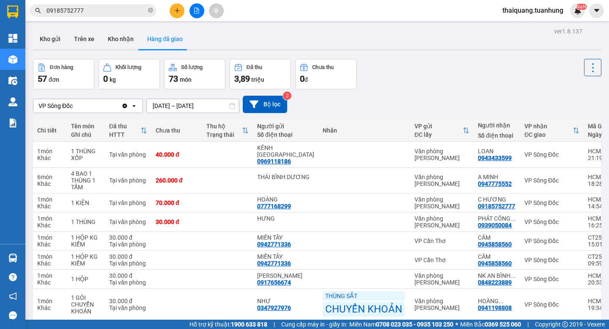
click at [164, 105] on input "[DATE] – [DATE]" at bounding box center [193, 106] width 92 height 14
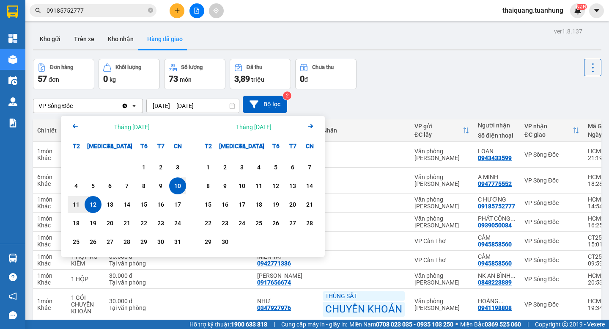
click at [99, 206] on div "12" at bounding box center [93, 204] width 12 height 10
type input "[DATE] – [DATE]"
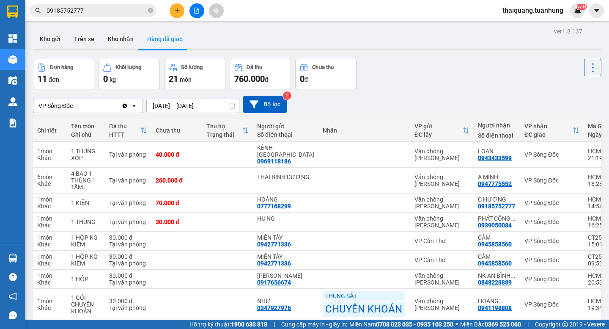
click at [419, 89] on div "VP Sông Đốc Clear value open [DATE] – [DATE] Press the down arrow key to intera…" at bounding box center [317, 104] width 569 height 30
click at [114, 41] on button "Kho nhận" at bounding box center [120, 39] width 39 height 20
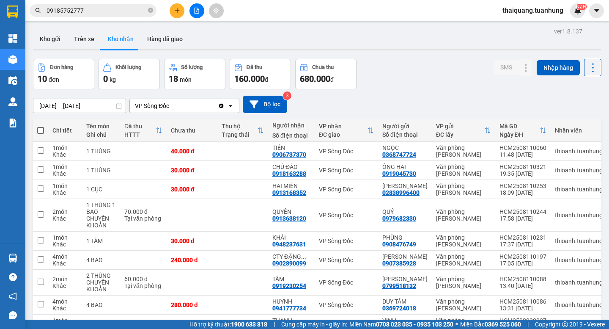
click at [412, 101] on div "[DATE] – [DATE] Press the down arrow key to interact with the calendar and sele…" at bounding box center [317, 104] width 569 height 17
click at [399, 77] on div "Đơn hàng 10 đơn Khối lượng 0 kg Số lượng 18 món Đã thu 160.000 đ Chưa thu 680.0…" at bounding box center [317, 74] width 569 height 30
click at [168, 41] on button "Hàng đã giao" at bounding box center [164, 39] width 49 height 20
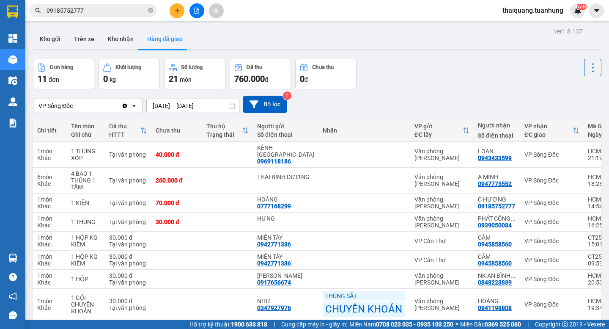
click at [448, 82] on div "Đơn hàng 11 đơn Khối lượng 0 kg Số lượng 21 món Đã thu 760.000 đ Chưa thu 0 đ" at bounding box center [317, 74] width 569 height 30
click at [117, 38] on button "Kho nhận" at bounding box center [120, 39] width 39 height 20
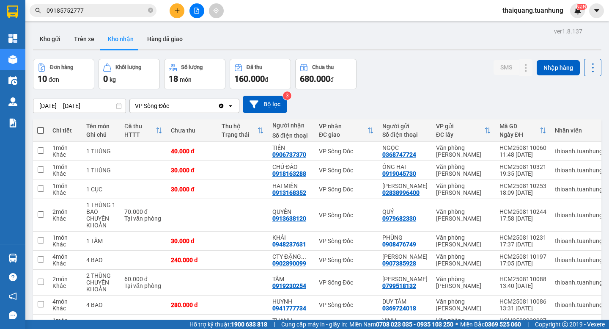
click at [429, 61] on div "Đơn hàng 10 đơn Khối lượng 0 kg Số lượng 18 món Đã thu 160.000 đ Chưa thu 680.0…" at bounding box center [317, 74] width 569 height 30
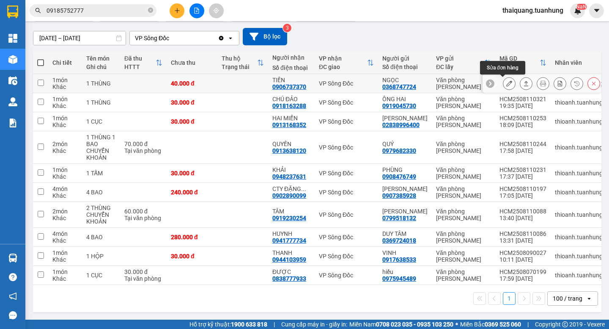
click at [506, 80] on button at bounding box center [509, 83] width 12 height 15
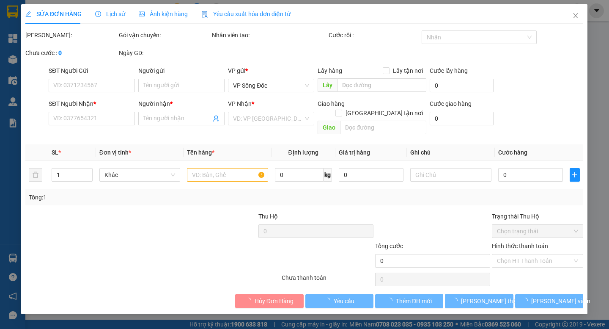
type input "0368747724"
type input "NGỌC"
type input "0906737370"
type input "TIẾN"
type input "40.000"
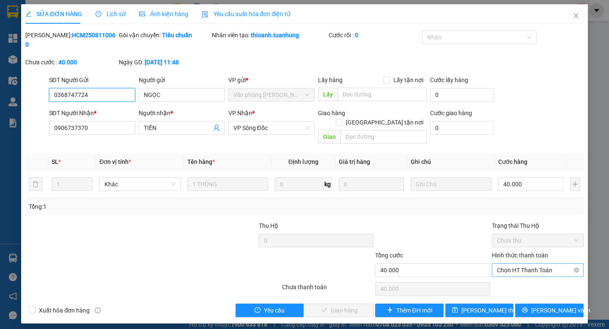
click at [536, 264] on span "Chọn HT Thanh Toán" at bounding box center [538, 270] width 82 height 13
drag, startPoint x: 520, startPoint y: 270, endPoint x: 507, endPoint y: 270, distance: 13.1
click at [519, 270] on div "Tại văn phòng" at bounding box center [538, 268] width 82 height 9
type input "0"
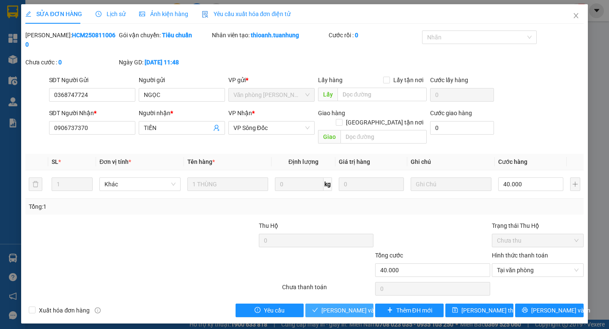
click at [341, 305] on span "[PERSON_NAME] và Giao hàng" at bounding box center [361, 309] width 81 height 9
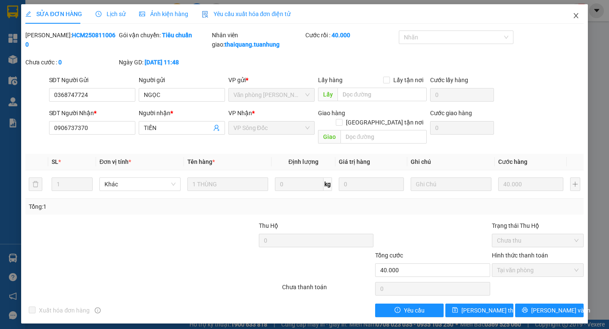
click at [574, 18] on icon "close" at bounding box center [576, 15] width 5 height 5
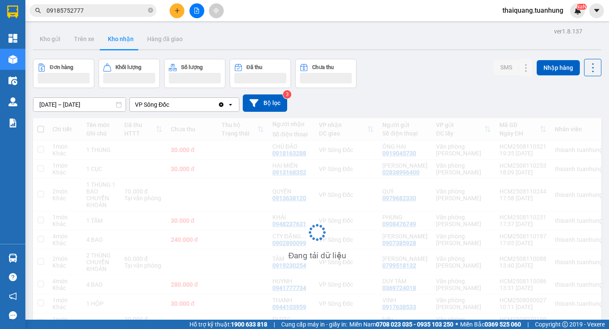
click at [410, 83] on div "Đơn hàng Khối lượng Số lượng Đã thu Chưa thu SMS Nhập hàng" at bounding box center [317, 73] width 569 height 29
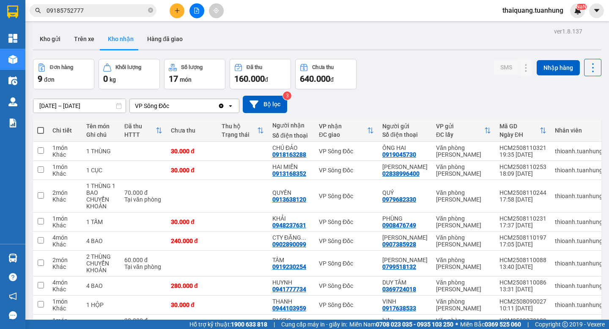
scroll to position [52, 0]
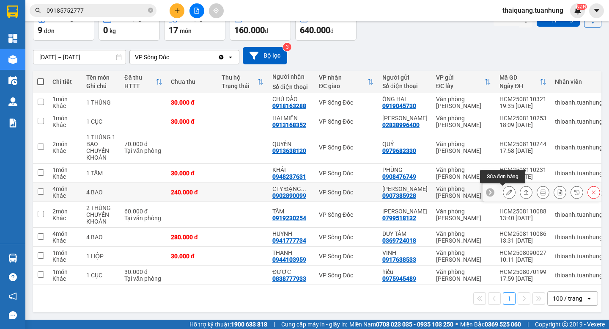
click at [506, 190] on icon at bounding box center [509, 192] width 6 height 6
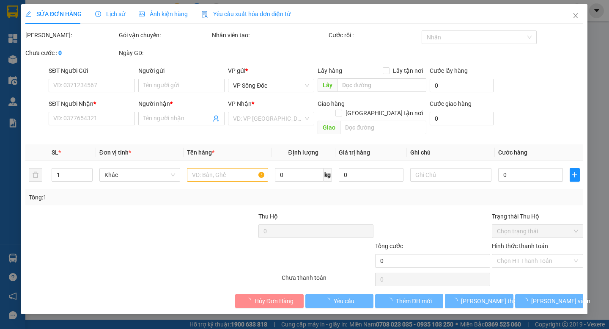
type input "0907385928"
type input "[PERSON_NAME]"
type input "0902890099"
type input "CTY [PERSON_NAME]"
type input "240.000"
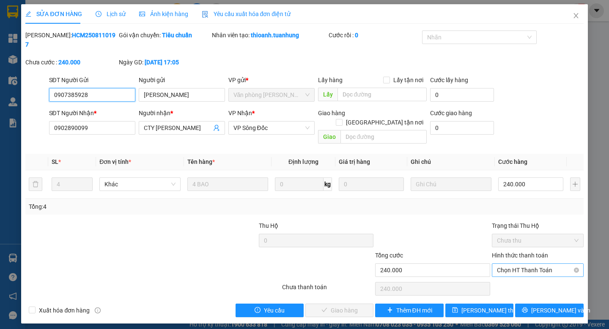
click at [505, 264] on span "Chọn HT Thanh Toán" at bounding box center [538, 270] width 82 height 13
click at [506, 268] on div "Tại văn phòng" at bounding box center [538, 268] width 82 height 9
type input "0"
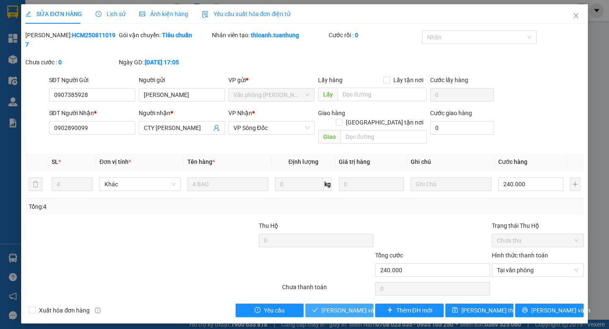
click at [353, 305] on span "[PERSON_NAME] và Giao hàng" at bounding box center [361, 309] width 81 height 9
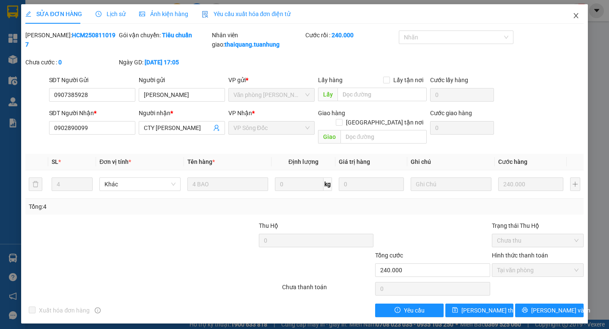
click at [578, 15] on icon "close" at bounding box center [576, 15] width 7 height 7
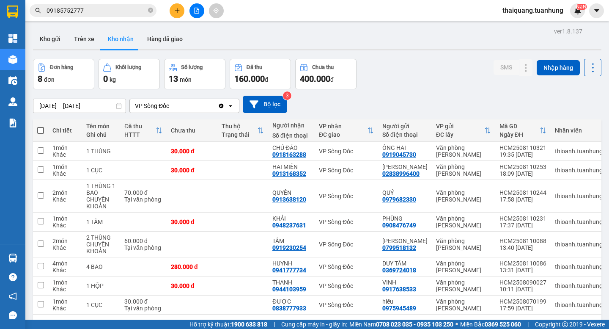
click at [415, 72] on div "Đơn hàng 8 đơn Khối lượng 0 kg Số lượng 13 món Đã thu 160.000 đ Chưa thu 400.00…" at bounding box center [317, 74] width 569 height 30
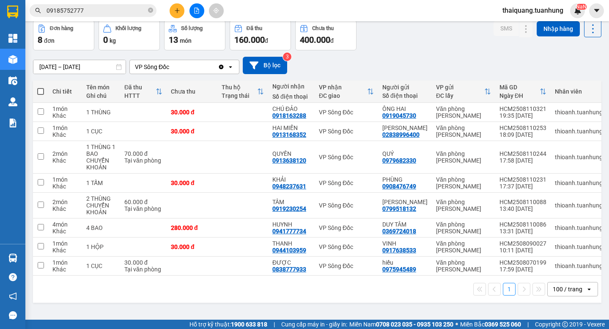
click at [325, 295] on div "1 100 / trang open" at bounding box center [317, 289] width 562 height 14
drag, startPoint x: 420, startPoint y: 44, endPoint x: 417, endPoint y: 38, distance: 6.8
click at [420, 44] on div "Đơn hàng 8 đơn Khối lượng 0 kg Số lượng 13 món Đã thu 160.000 đ Chưa thu 400.00…" at bounding box center [317, 35] width 569 height 30
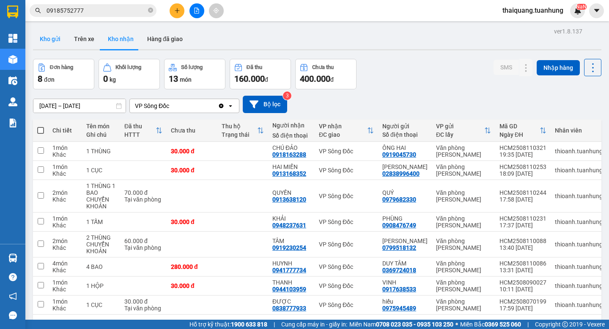
click at [46, 39] on button "Kho gửi" at bounding box center [50, 39] width 34 height 20
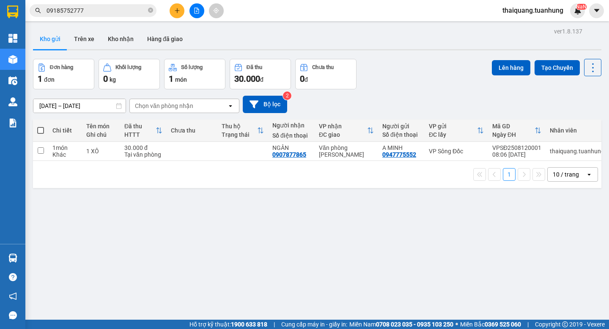
click at [40, 129] on span at bounding box center [40, 130] width 7 height 7
click at [41, 126] on input "checkbox" at bounding box center [41, 126] width 0 height 0
checkbox input "true"
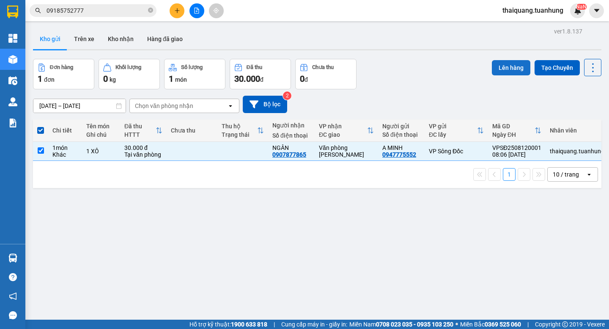
click at [520, 66] on button "Lên hàng" at bounding box center [511, 67] width 38 height 15
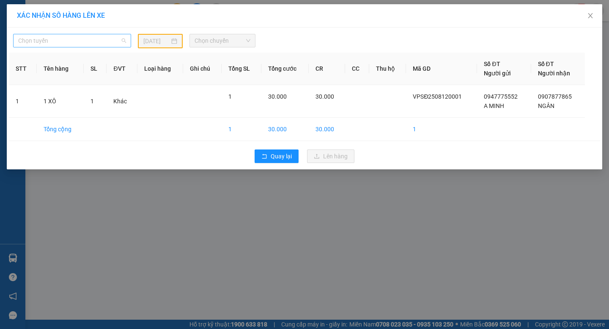
click at [69, 41] on span "Chọn tuyến" at bounding box center [72, 40] width 108 height 13
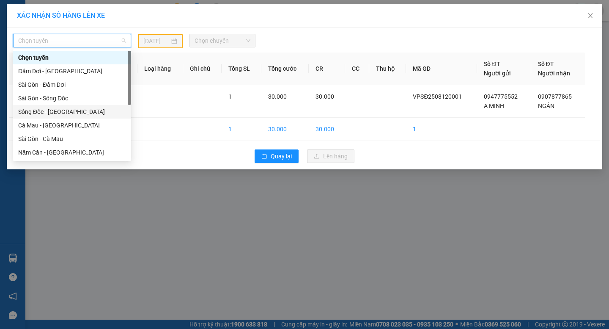
click at [49, 112] on div "Sông Đốc - Sài Gòn" at bounding box center [72, 111] width 108 height 9
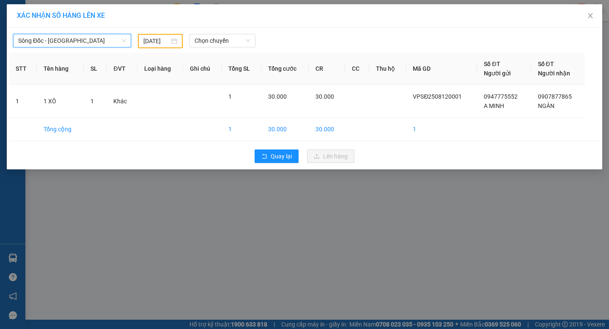
click at [155, 35] on div "[DATE]" at bounding box center [160, 41] width 45 height 14
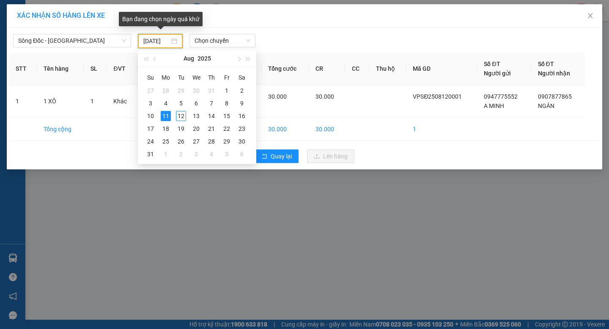
click at [159, 40] on input "[DATE]" at bounding box center [156, 40] width 27 height 9
click at [185, 117] on div "12" at bounding box center [181, 116] width 10 height 10
type input "[DATE]"
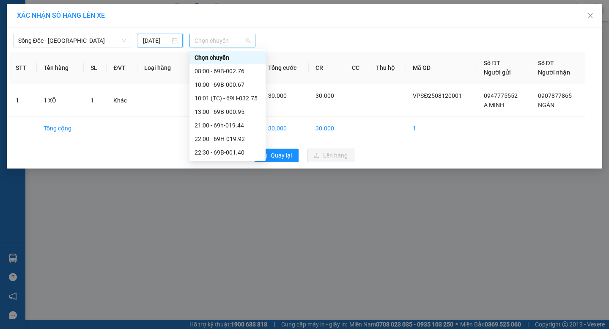
click at [212, 40] on span "Chọn chuyến" at bounding box center [223, 40] width 56 height 13
click at [210, 114] on div "13:00 - 69B-000.95" at bounding box center [228, 111] width 66 height 9
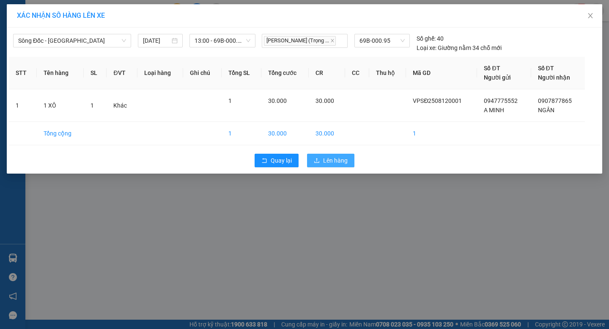
click at [329, 157] on span "Lên hàng" at bounding box center [335, 160] width 25 height 9
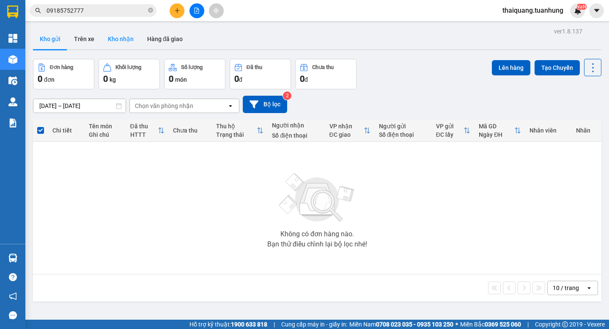
click at [122, 38] on button "Kho nhận" at bounding box center [120, 39] width 39 height 20
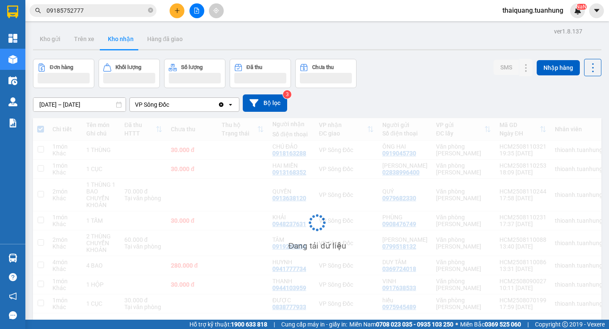
click at [401, 58] on div "ver 1.8.137 Kho gửi Trên xe Kho nhận Hàng đã giao Đơn hàng Khối lượng Số lượng …" at bounding box center [317, 189] width 575 height 329
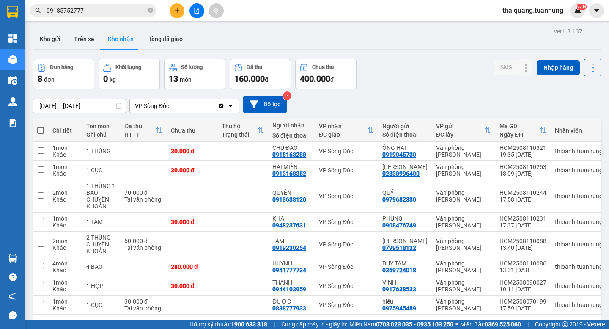
scroll to position [39, 0]
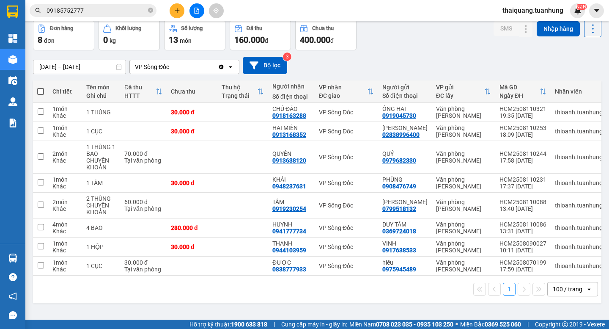
click at [433, 33] on div "Đơn hàng 8 đơn Khối lượng 0 kg Số lượng 13 món Đã thu 160.000 đ Chưa thu 400.00…" at bounding box center [317, 35] width 569 height 30
click at [503, 228] on button at bounding box center [509, 227] width 12 height 15
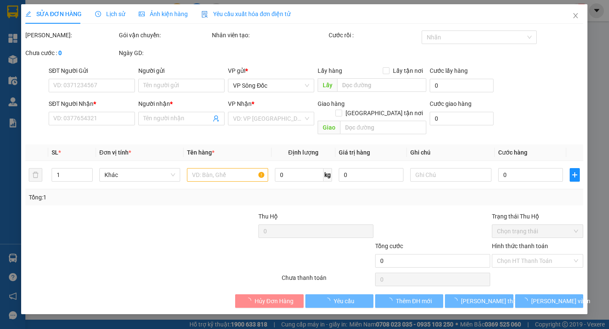
type input "0369724018"
type input "DUY TÂM"
type input "0941777734"
type input "HUYNH"
type input "280.000"
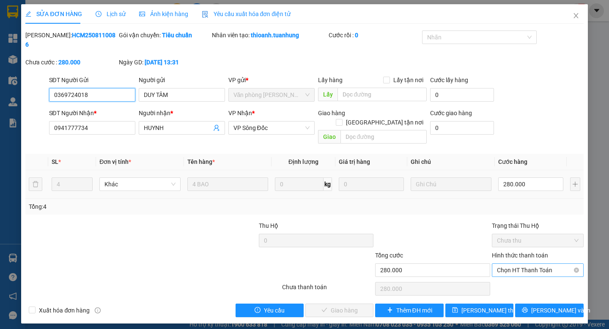
drag, startPoint x: 525, startPoint y: 252, endPoint x: 521, endPoint y: 257, distance: 6.3
click at [525, 264] on span "Chọn HT Thanh Toán" at bounding box center [538, 270] width 82 height 13
click at [518, 271] on div "Tại văn phòng" at bounding box center [538, 268] width 82 height 9
type input "0"
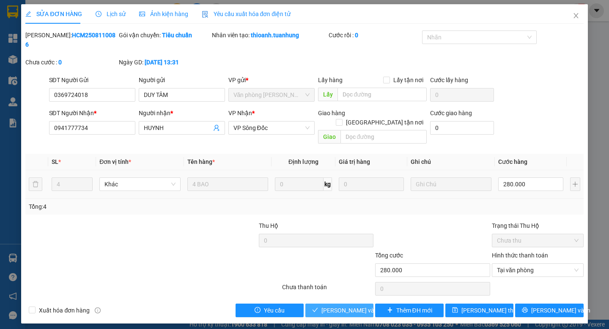
click at [326, 303] on button "[PERSON_NAME] và Giao hàng" at bounding box center [339, 310] width 68 height 14
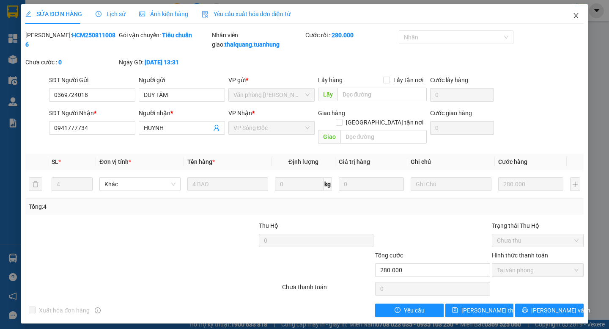
click at [577, 16] on icon "close" at bounding box center [576, 15] width 5 height 5
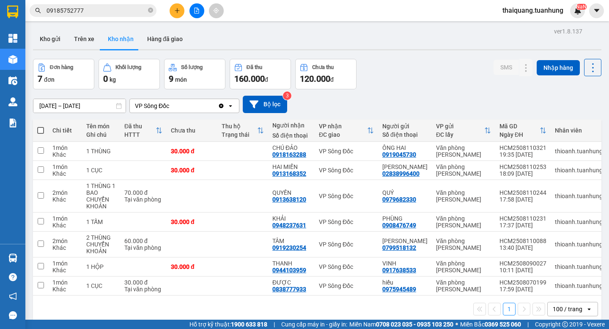
click at [399, 74] on div "Đơn hàng 7 đơn Khối lượng 0 kg Số lượng 9 món Đã thu 160.000 đ Chưa thu 120.000…" at bounding box center [317, 74] width 569 height 30
click at [427, 66] on div "Đơn hàng 7 đơn Khối lượng 0 kg Số lượng 9 món Đã thu 160.000 đ Chưa thu 120.000…" at bounding box center [317, 74] width 569 height 30
click at [405, 73] on div "Đơn hàng 7 đơn Khối lượng 0 kg Số lượng 9 món Đã thu 160.000 đ Chưa thu 120.000…" at bounding box center [317, 74] width 569 height 30
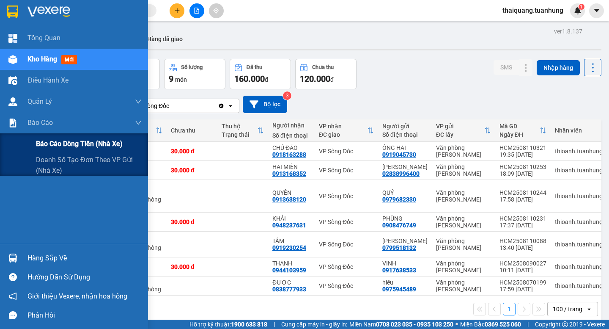
click at [41, 140] on span "Báo cáo dòng tiền (nhà xe)" at bounding box center [79, 143] width 87 height 11
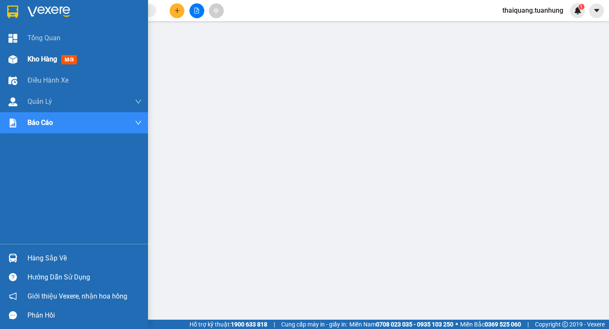
click at [42, 58] on span "Kho hàng" at bounding box center [42, 59] width 30 height 8
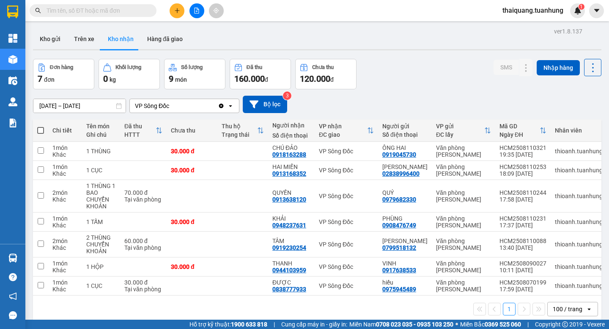
click at [126, 39] on button "Kho nhận" at bounding box center [120, 39] width 39 height 20
click at [506, 266] on icon at bounding box center [509, 267] width 6 height 6
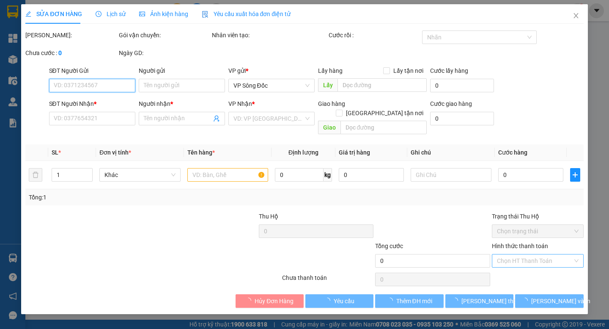
type input "0917638533"
type input "VINH"
type input "0944103959"
type input "THANH"
type input "30.000"
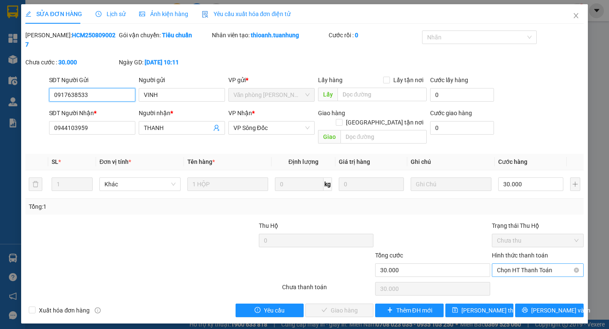
click at [521, 264] on span "Chọn HT Thanh Toán" at bounding box center [538, 270] width 82 height 13
click at [518, 269] on div "Tại văn phòng" at bounding box center [538, 268] width 82 height 9
type input "0"
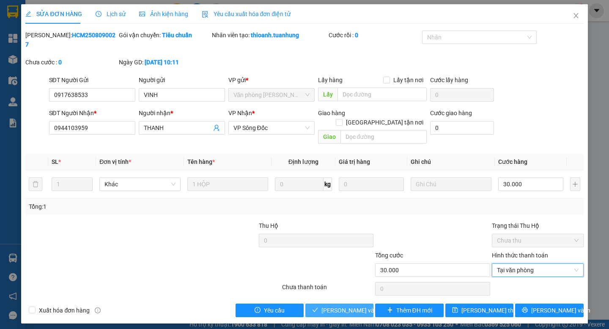
click at [370, 303] on button "[PERSON_NAME] và Giao hàng" at bounding box center [339, 310] width 68 height 14
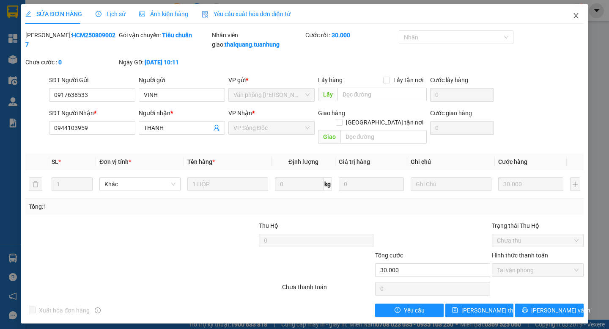
click at [577, 16] on icon "close" at bounding box center [576, 15] width 7 height 7
